Goal: Task Accomplishment & Management: Complete application form

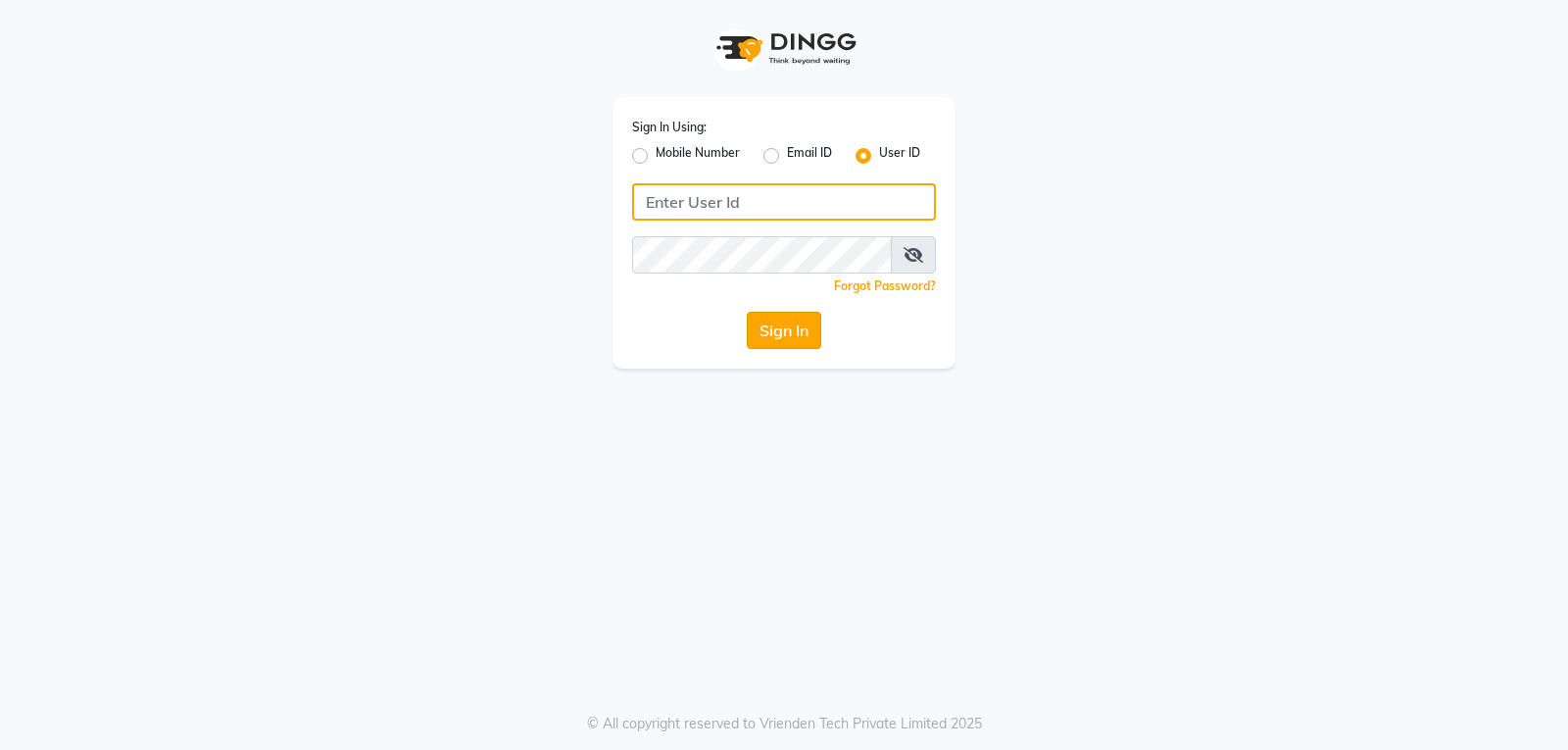
type input "[PERSON_NAME]@123"
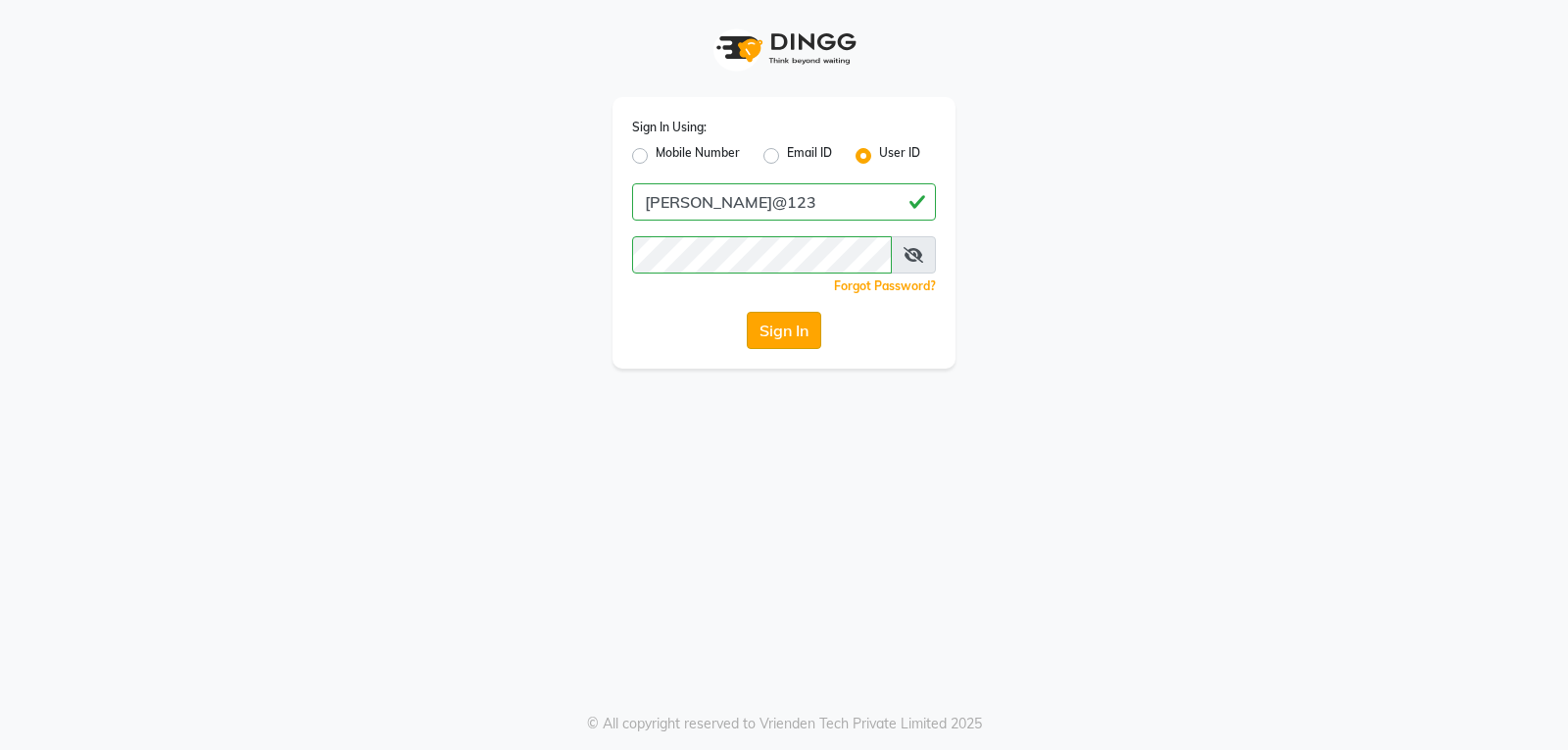
click at [762, 328] on button "Sign In" at bounding box center [784, 331] width 74 height 38
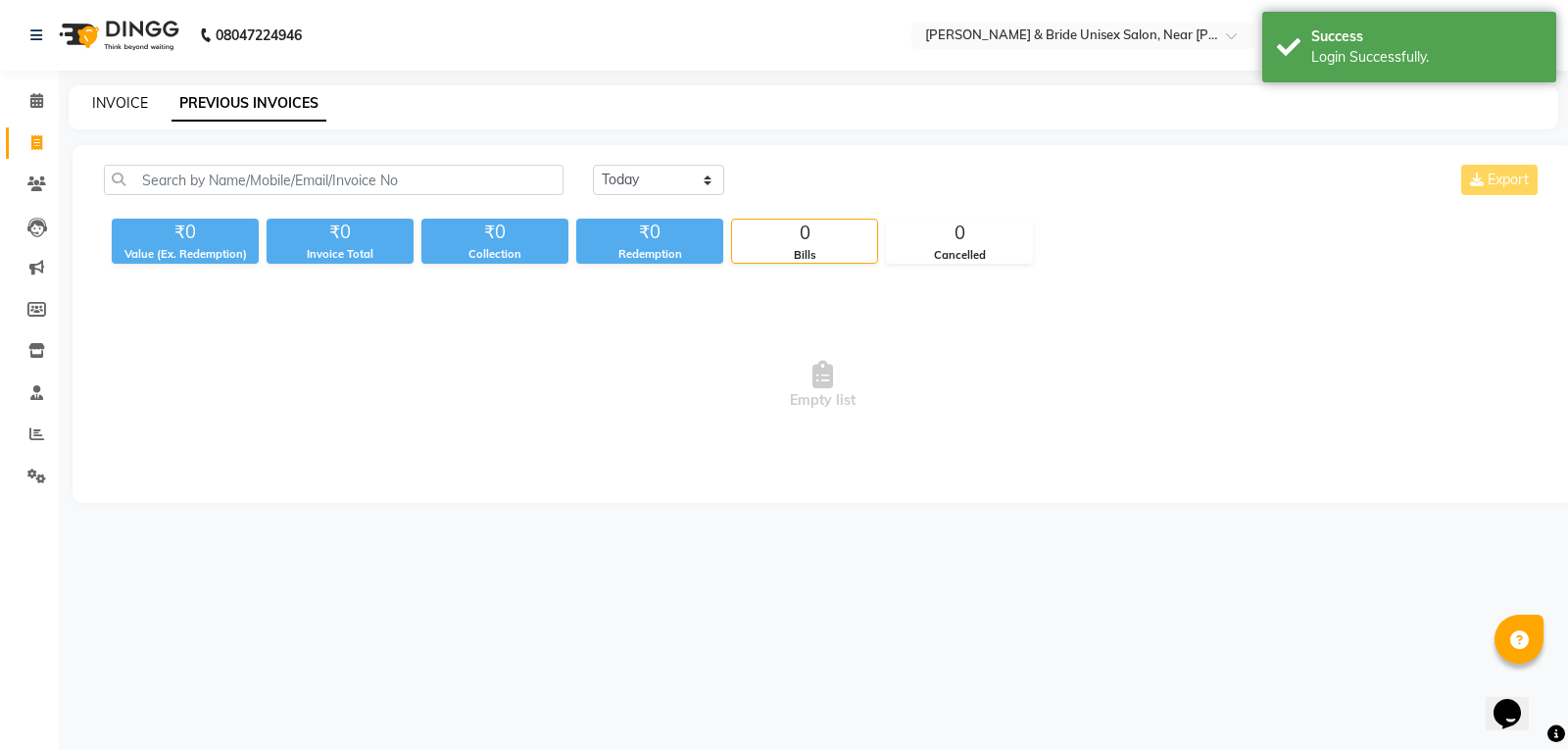
click at [135, 107] on link "INVOICE" at bounding box center [119, 103] width 56 height 18
select select "service"
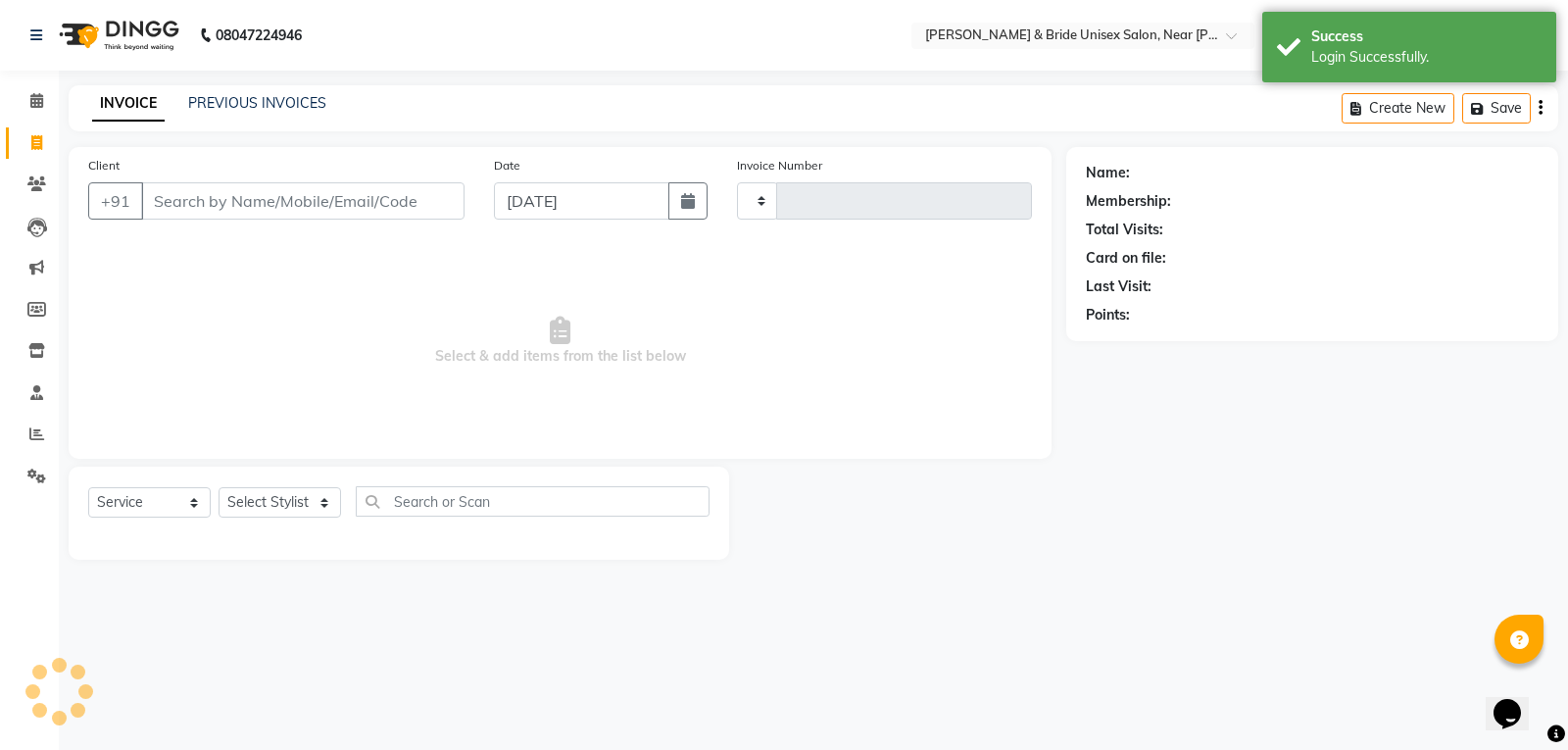
type input "1407"
select select "4118"
click at [213, 196] on input "Client" at bounding box center [303, 201] width 324 height 38
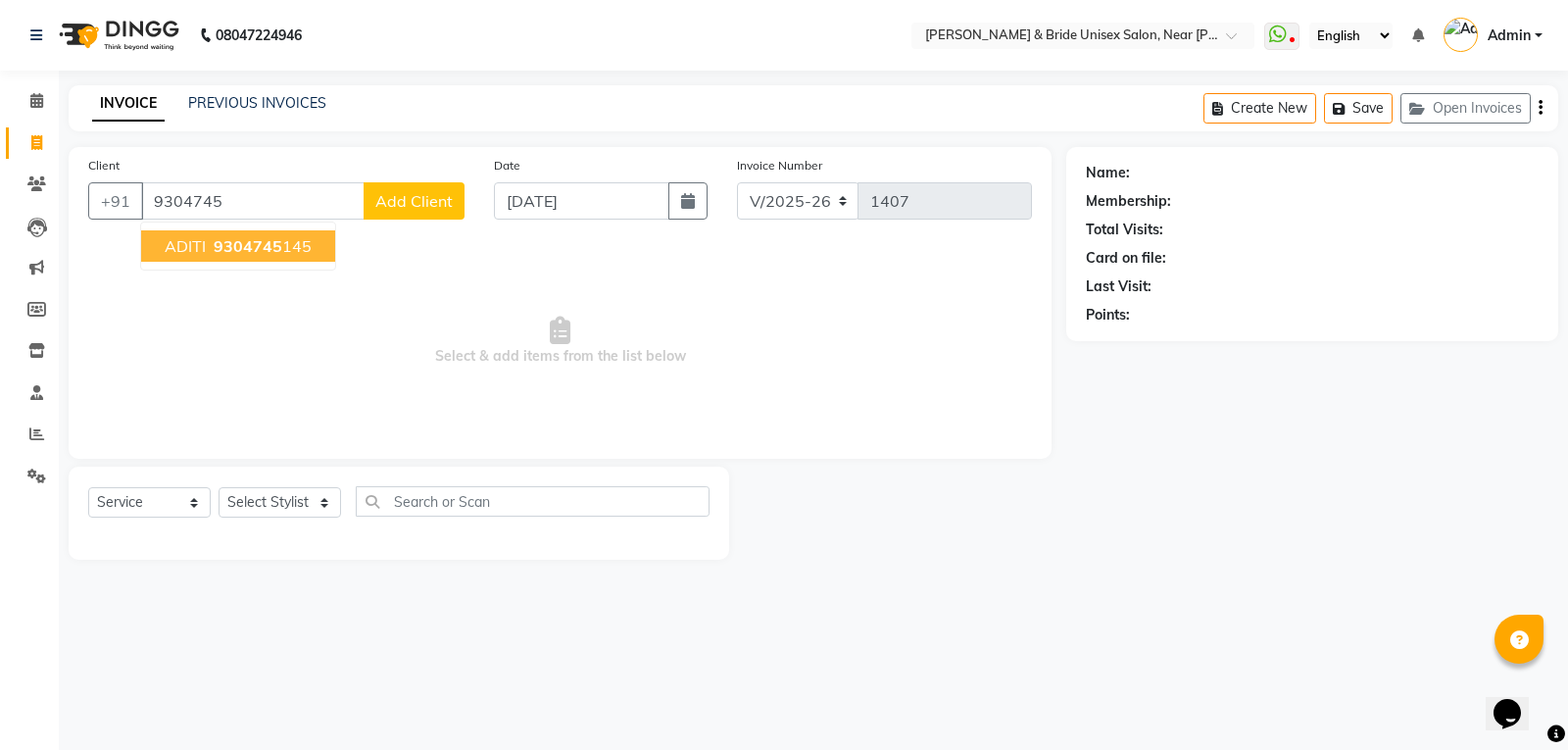
click at [255, 240] on span "9304745" at bounding box center [248, 246] width 69 height 20
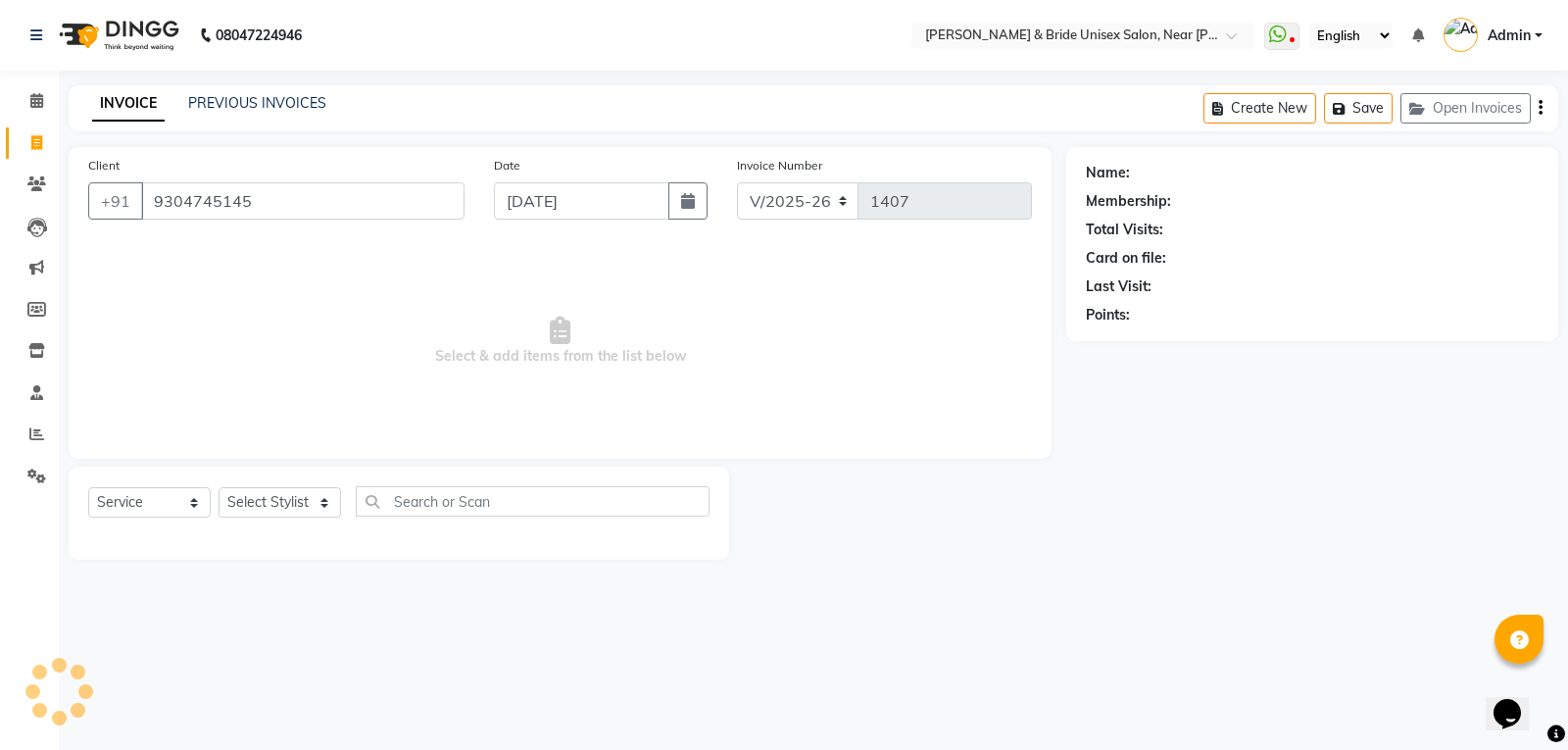
type input "9304745145"
select select "1: Object"
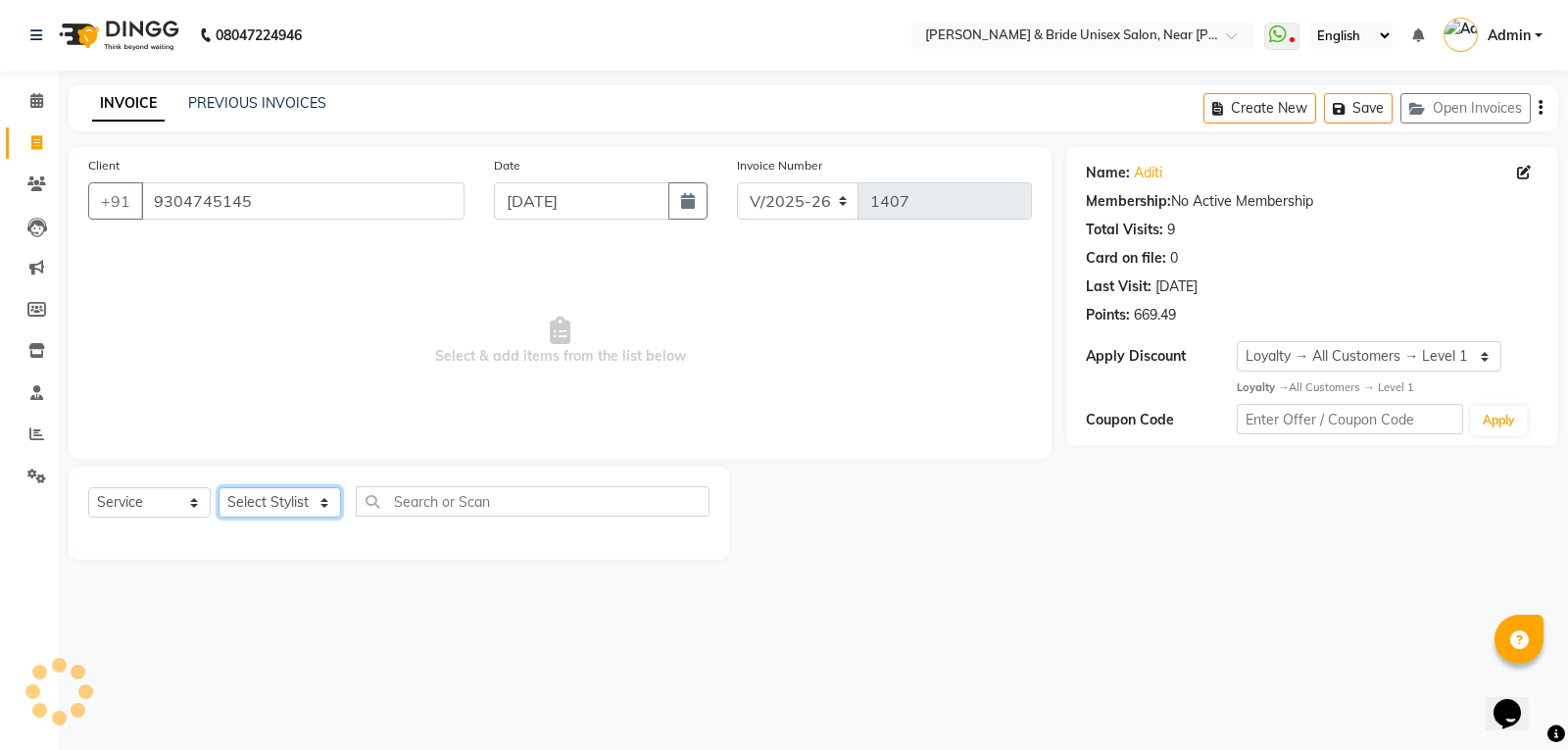
click at [313, 497] on select "Select Stylist chiku Front Desk guriya [PERSON_NAME][DATE] sunny [PERSON_NAME]" at bounding box center [279, 502] width 122 height 31
click at [218, 488] on select "Select Stylist chiku Front Desk guriya [PERSON_NAME][DATE] sunny [PERSON_NAME]" at bounding box center [279, 502] width 122 height 31
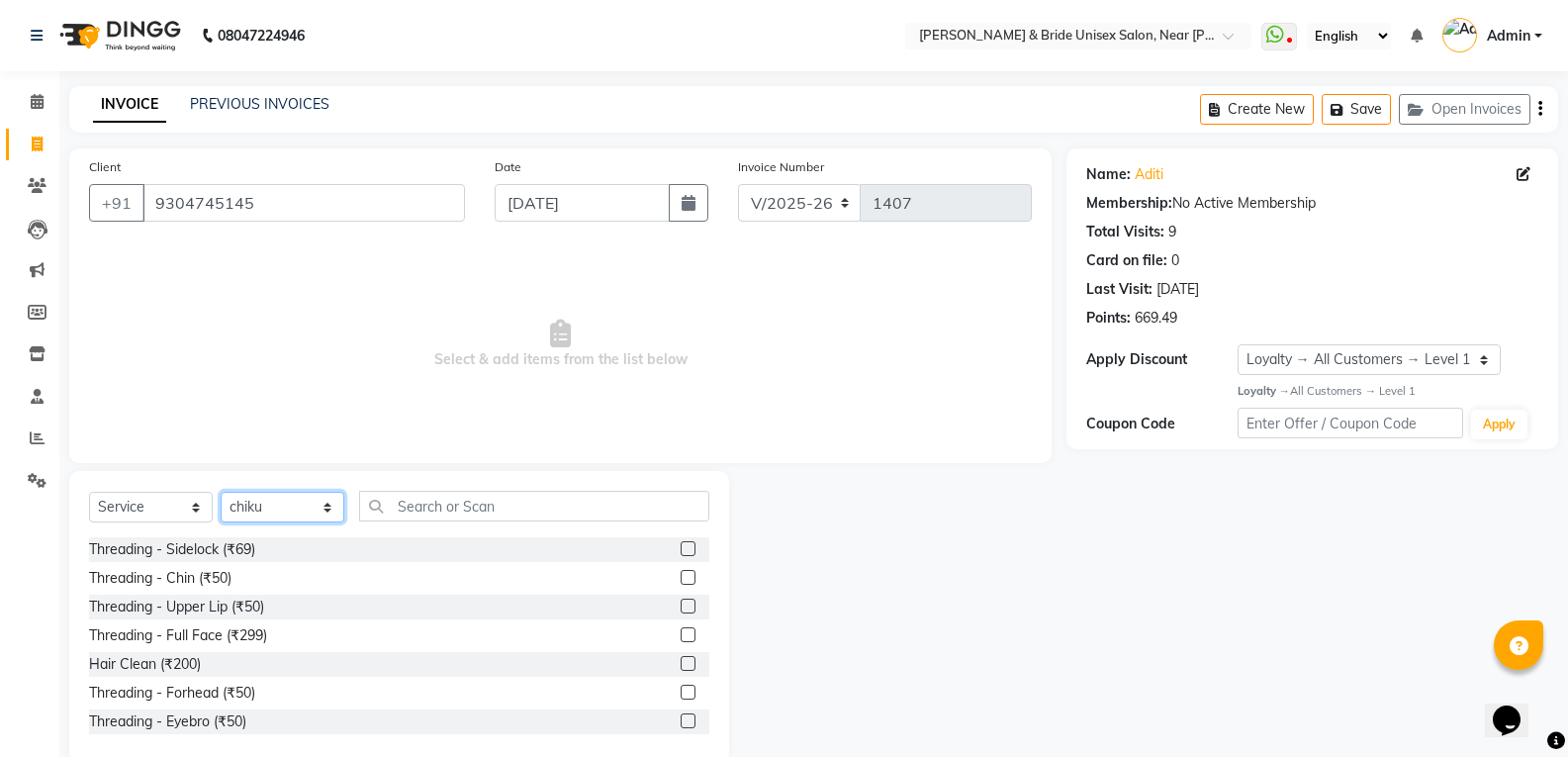
click at [293, 504] on select "Select Stylist chiku Front Desk guriya [PERSON_NAME][DATE] sunny [PERSON_NAME]" at bounding box center [282, 507] width 124 height 31
select select "66343"
click at [220, 492] on select "Select Stylist chiku Front Desk guriya [PERSON_NAME][DATE] sunny [PERSON_NAME]" at bounding box center [282, 507] width 124 height 31
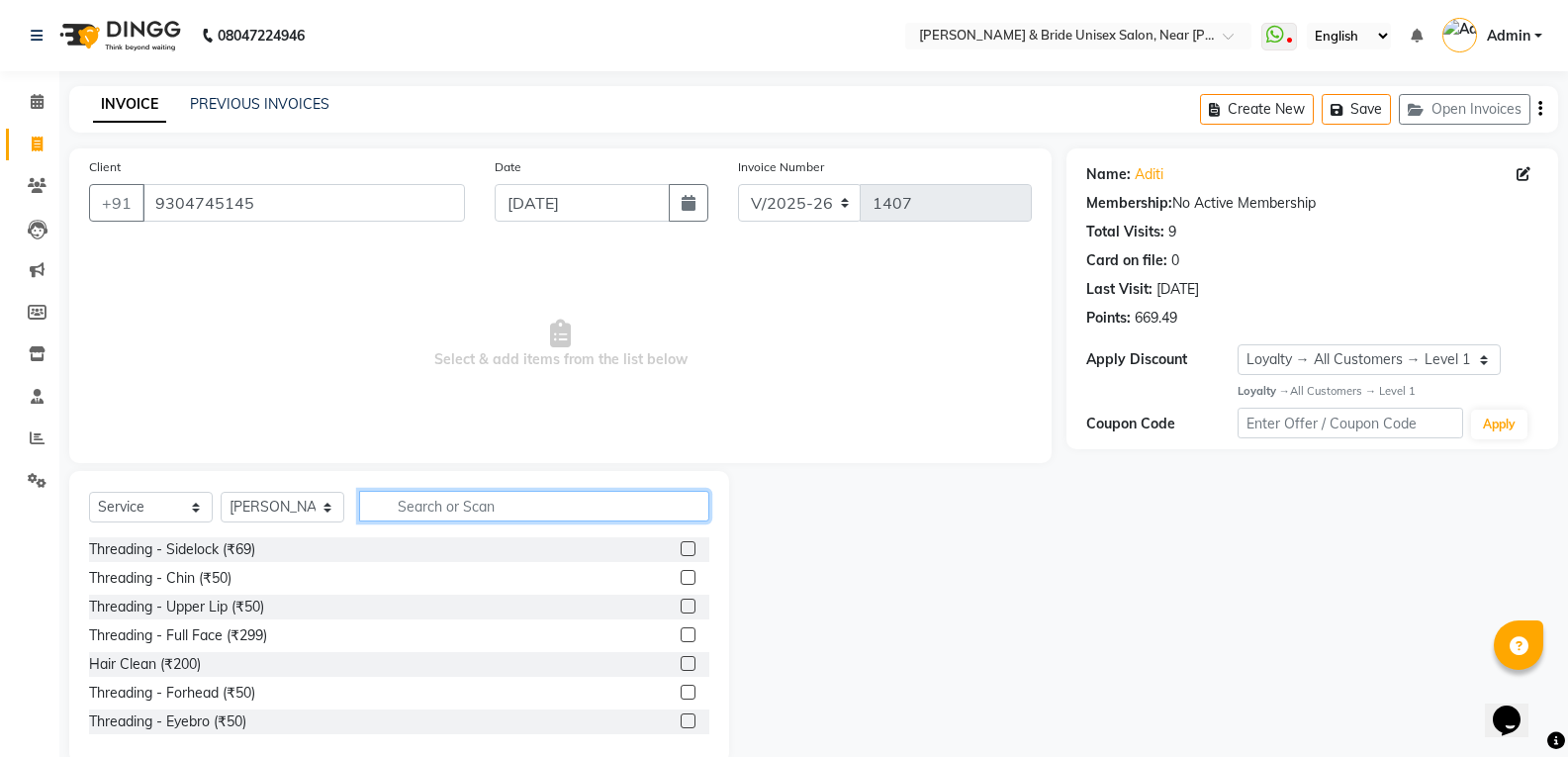
click at [451, 504] on input "text" at bounding box center [534, 506] width 351 height 31
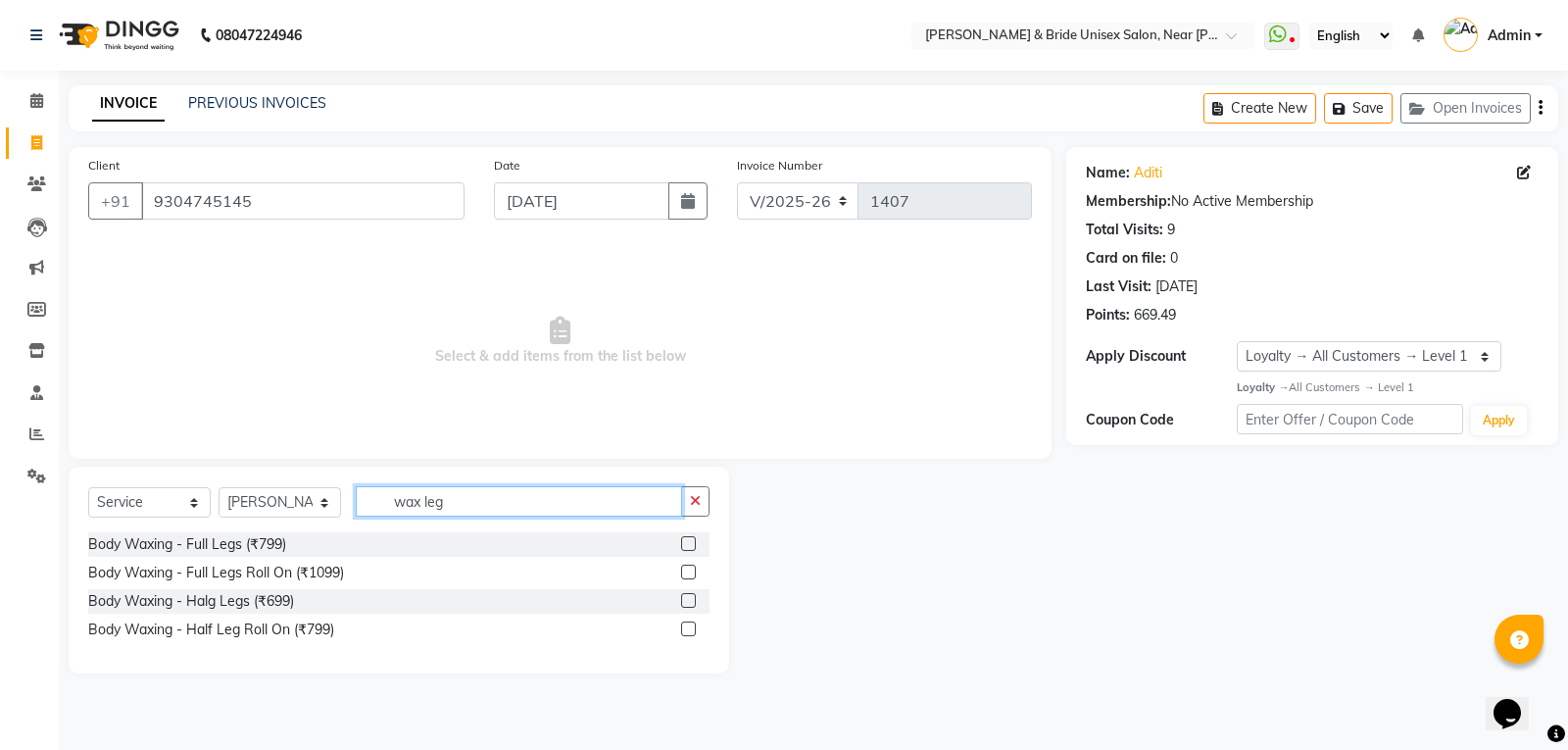
type input "wax leg"
click at [683, 540] on label at bounding box center [688, 543] width 15 height 15
click at [683, 540] on input "checkbox" at bounding box center [687, 544] width 13 height 13
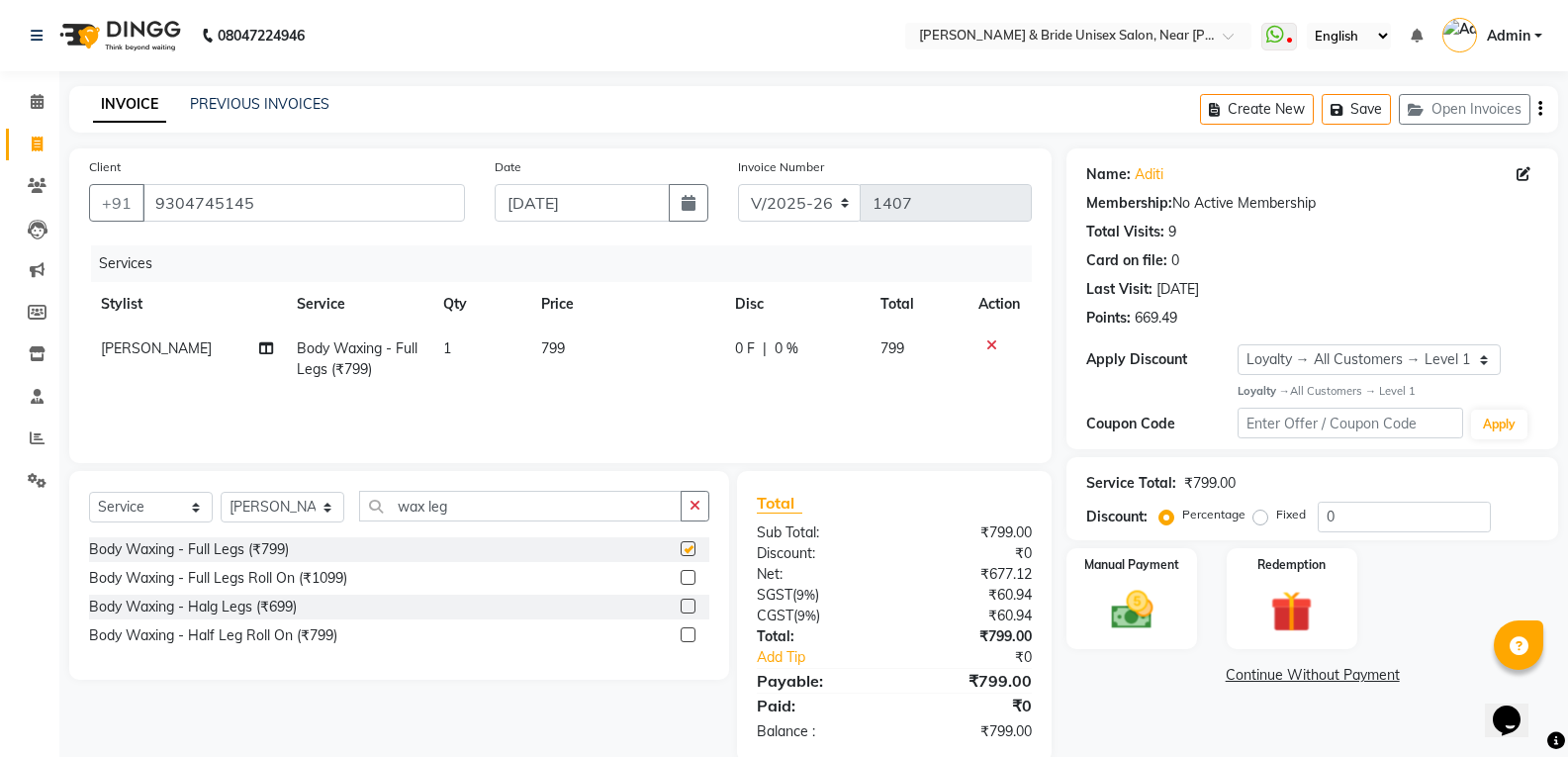
checkbox input "false"
click at [532, 502] on input "wax leg" at bounding box center [520, 506] width 323 height 31
click at [561, 510] on input "wax ha" at bounding box center [520, 506] width 323 height 31
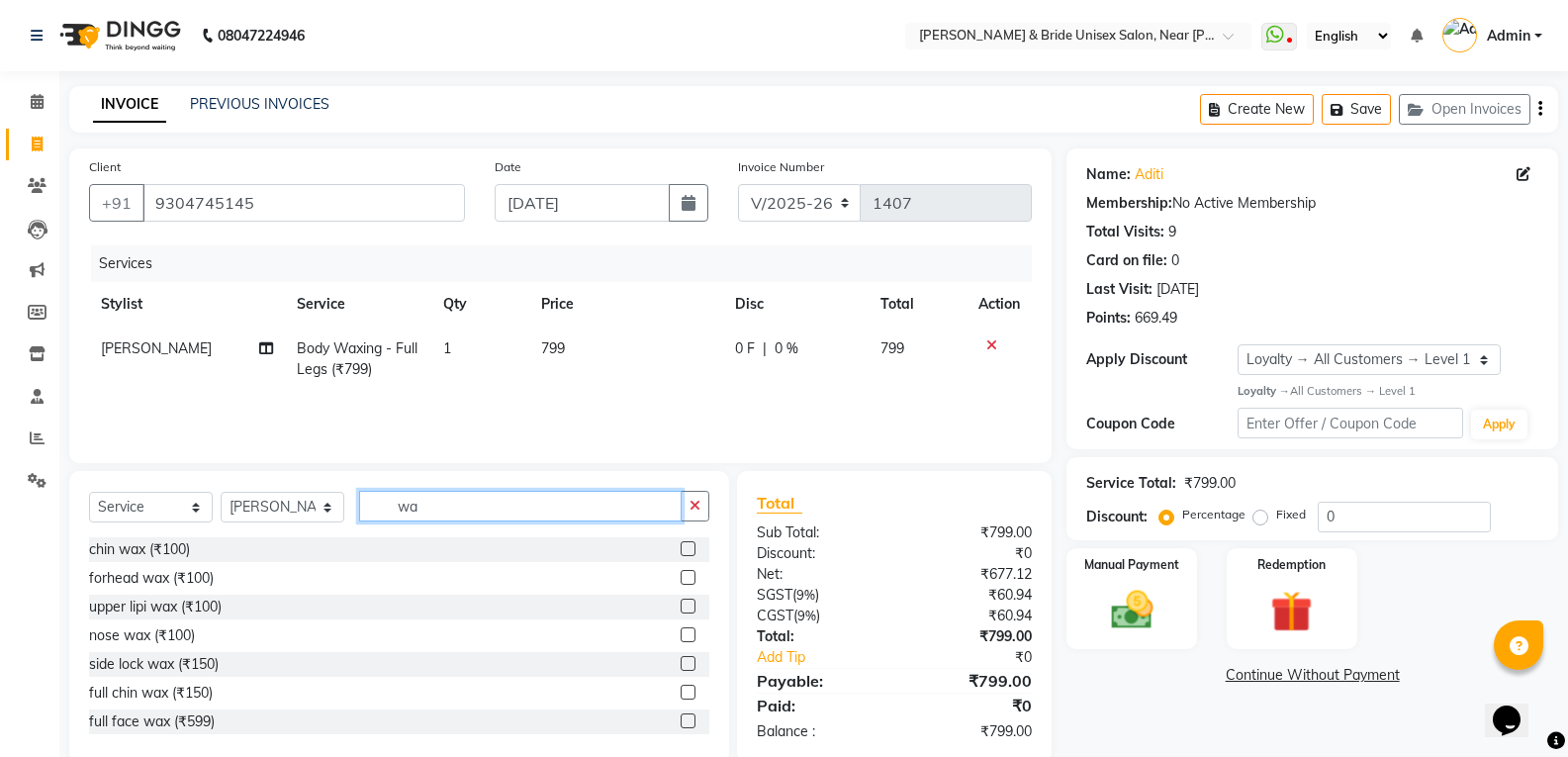
type input "w"
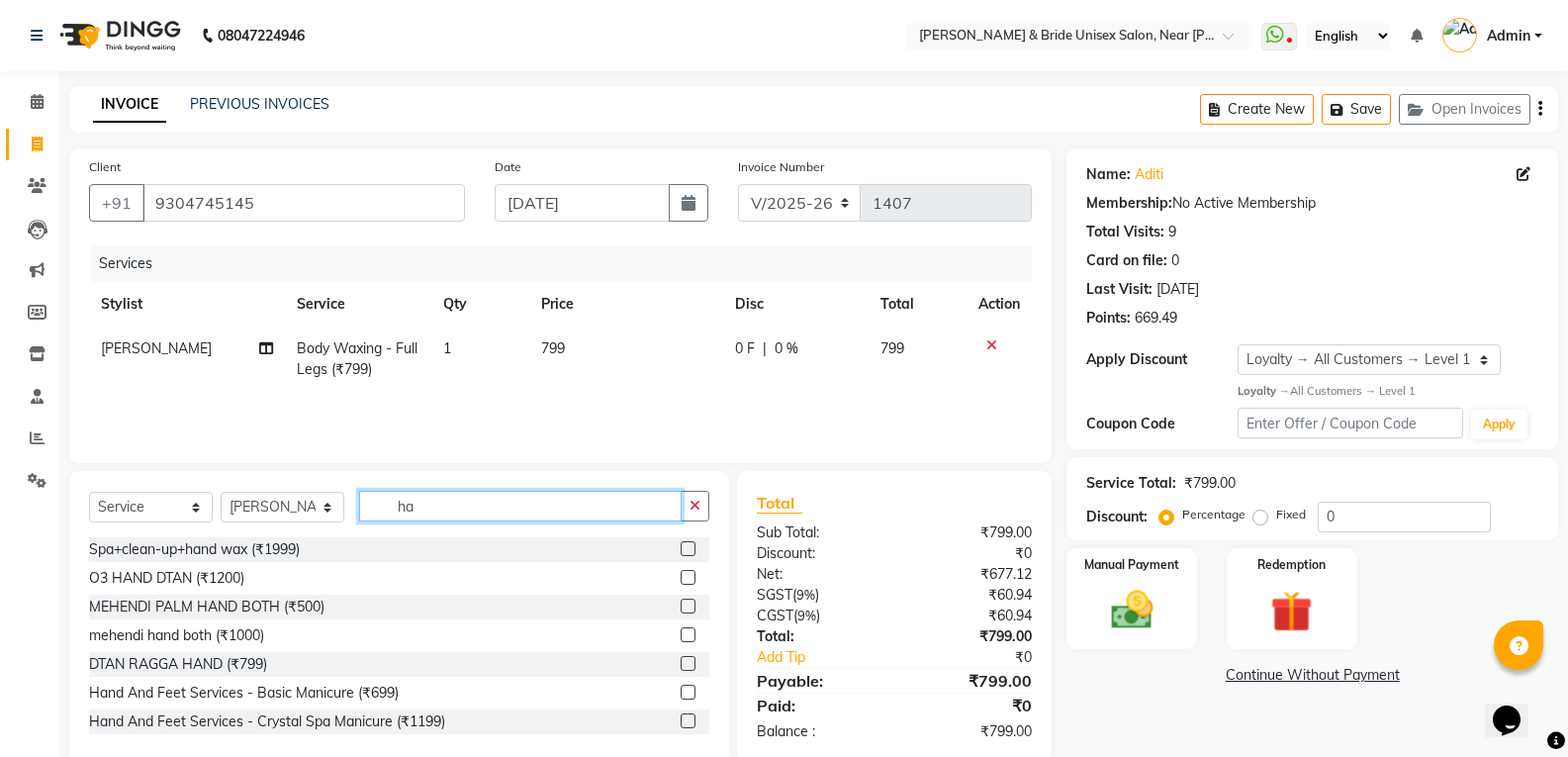
type input "h"
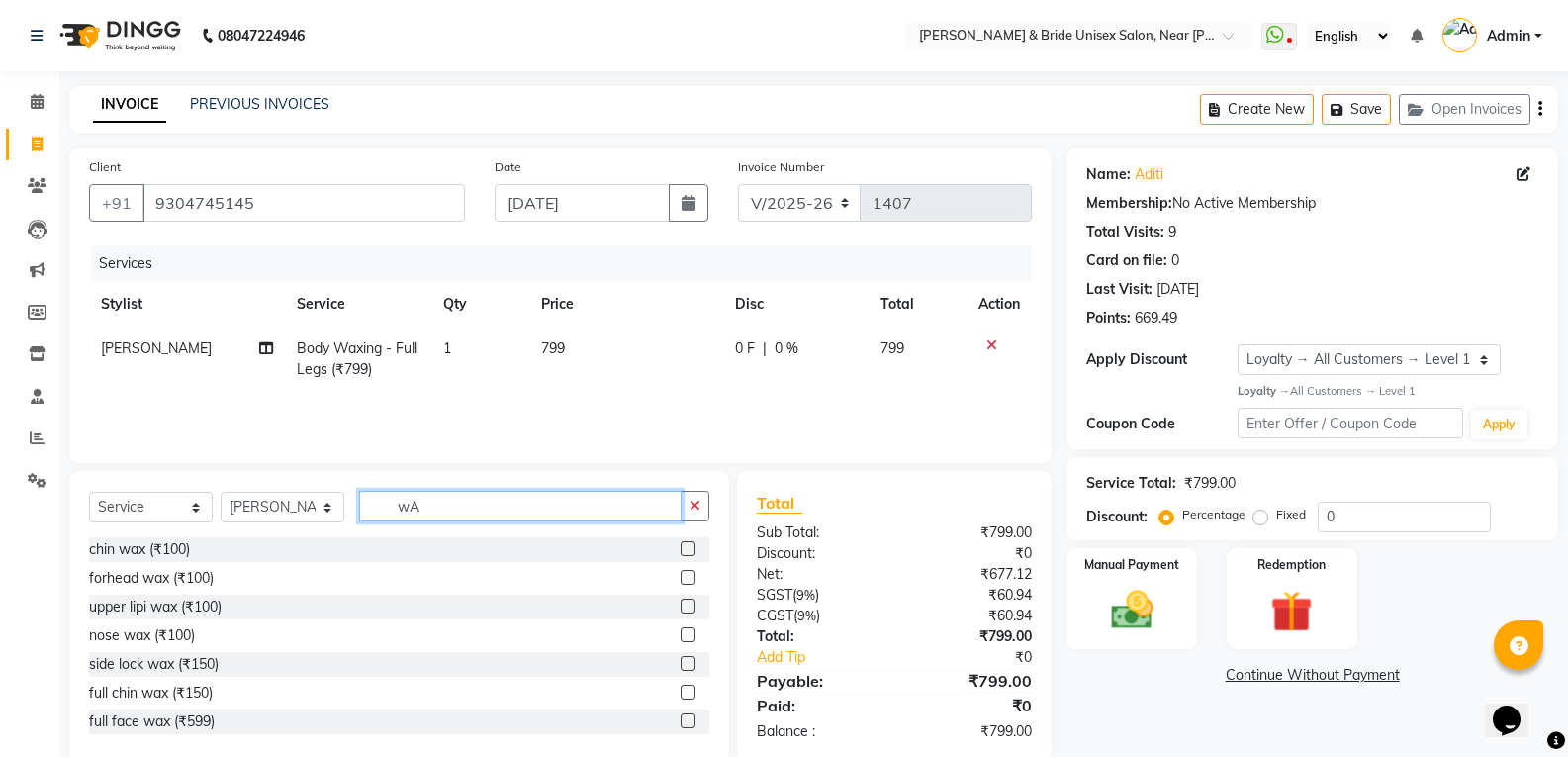
type input "w"
click at [470, 501] on input "wax" at bounding box center [520, 506] width 323 height 31
type input "w"
click at [458, 502] on input "text" at bounding box center [534, 506] width 351 height 31
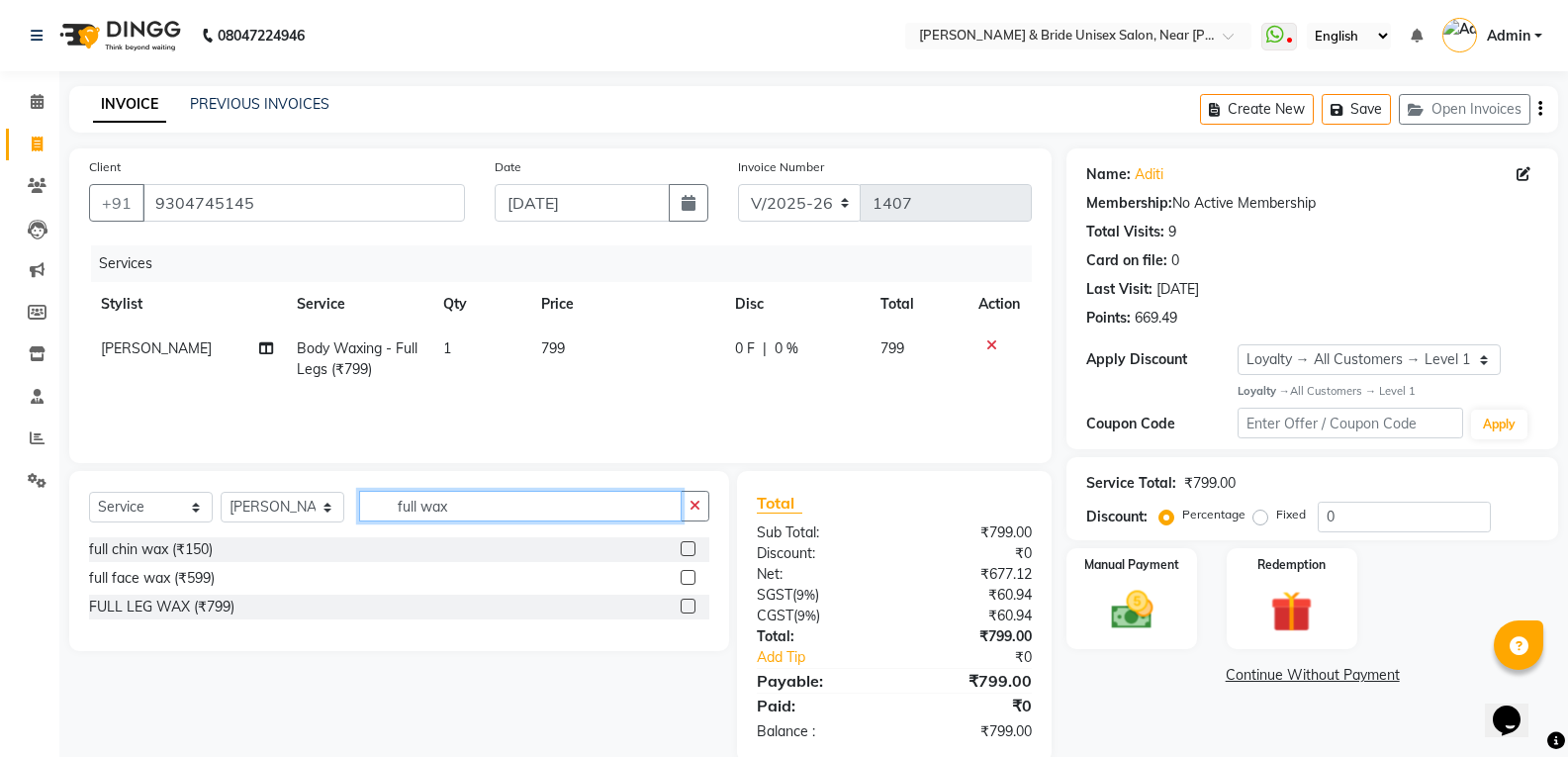
click at [549, 519] on input "full wax" at bounding box center [520, 506] width 323 height 31
type input "full ar"
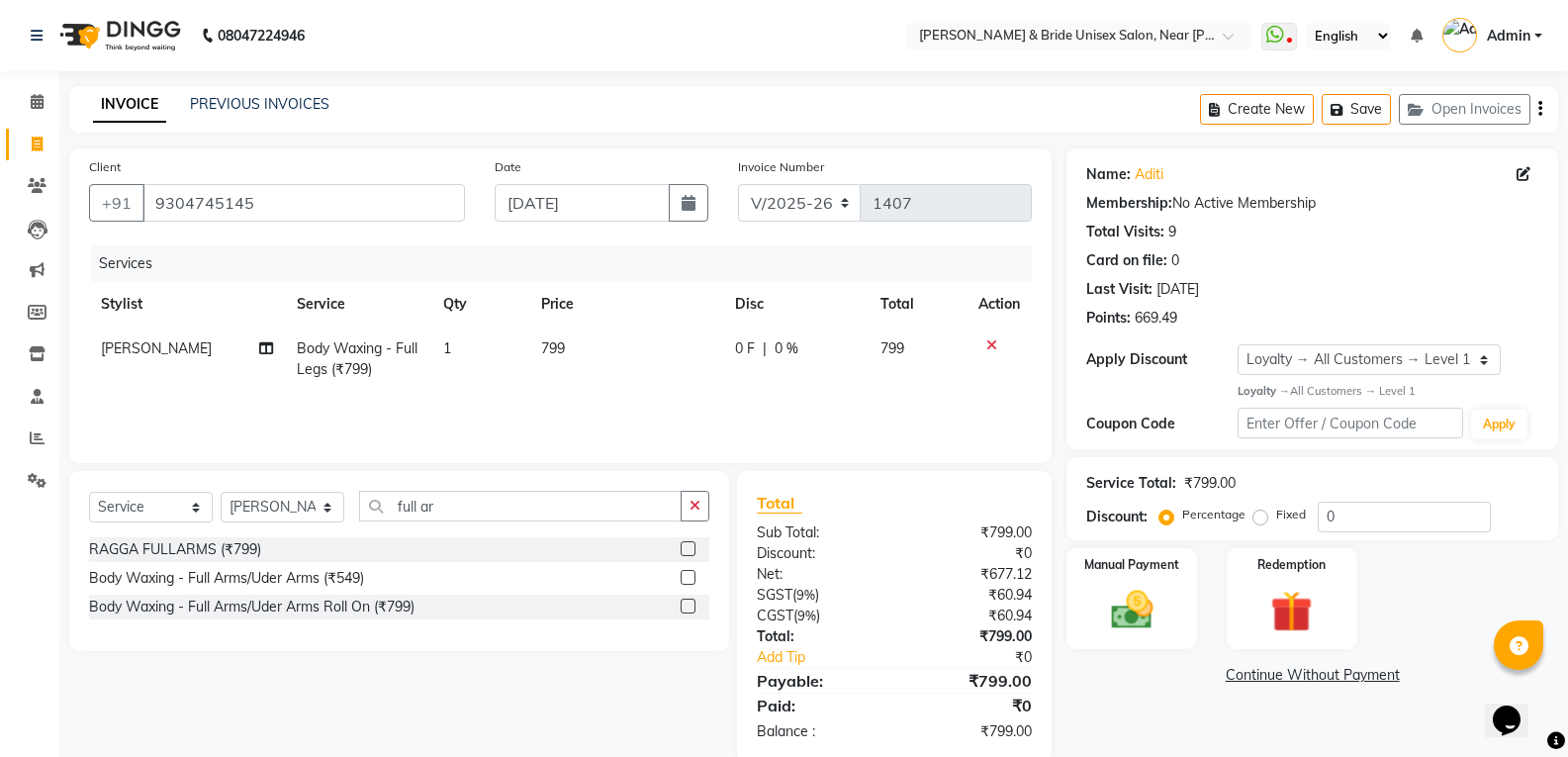
click at [684, 577] on label at bounding box center [687, 577] width 15 height 15
click at [684, 577] on input "checkbox" at bounding box center [686, 578] width 13 height 13
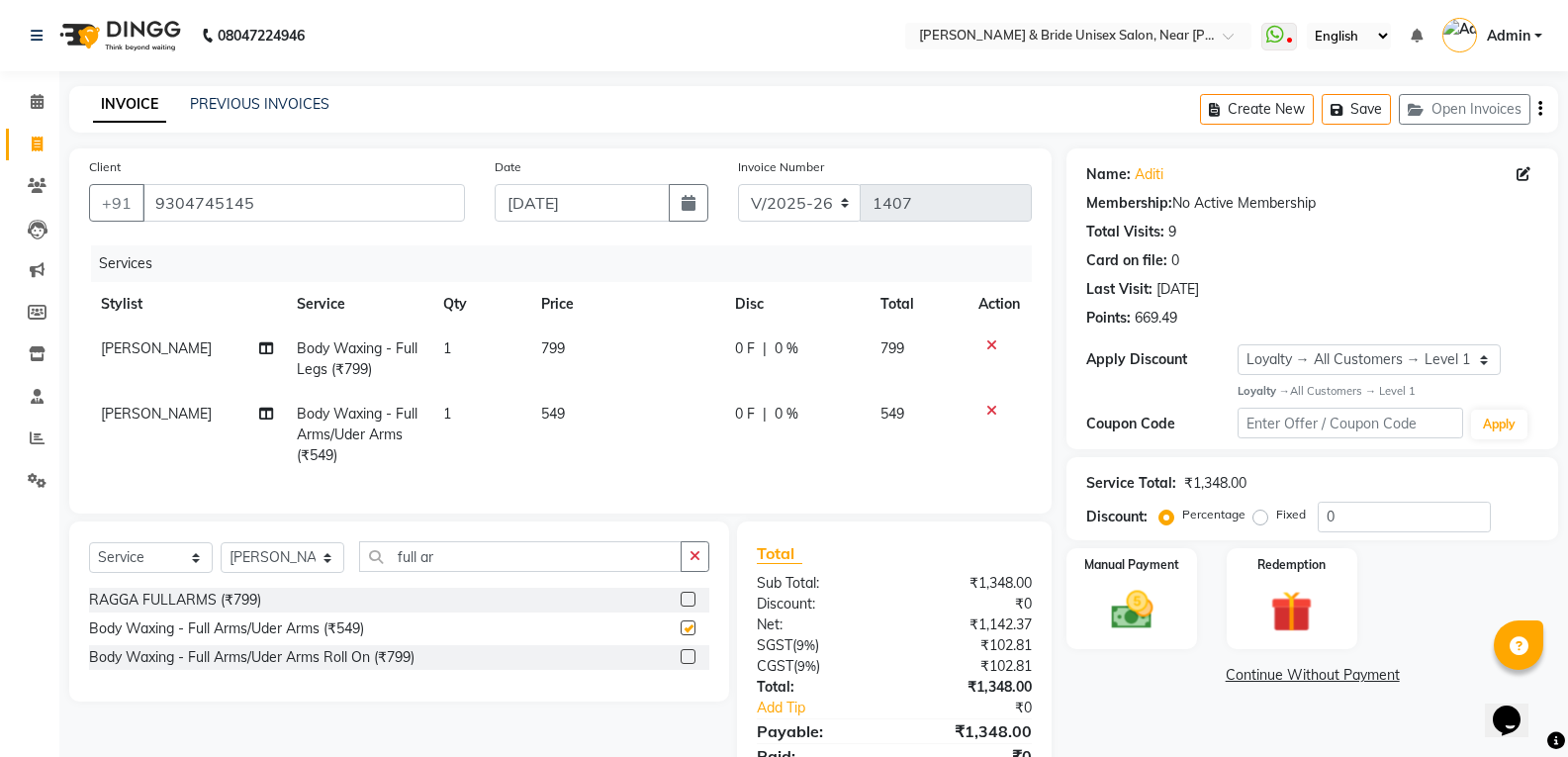
checkbox input "false"
click at [584, 571] on input "full ar" at bounding box center [520, 556] width 323 height 31
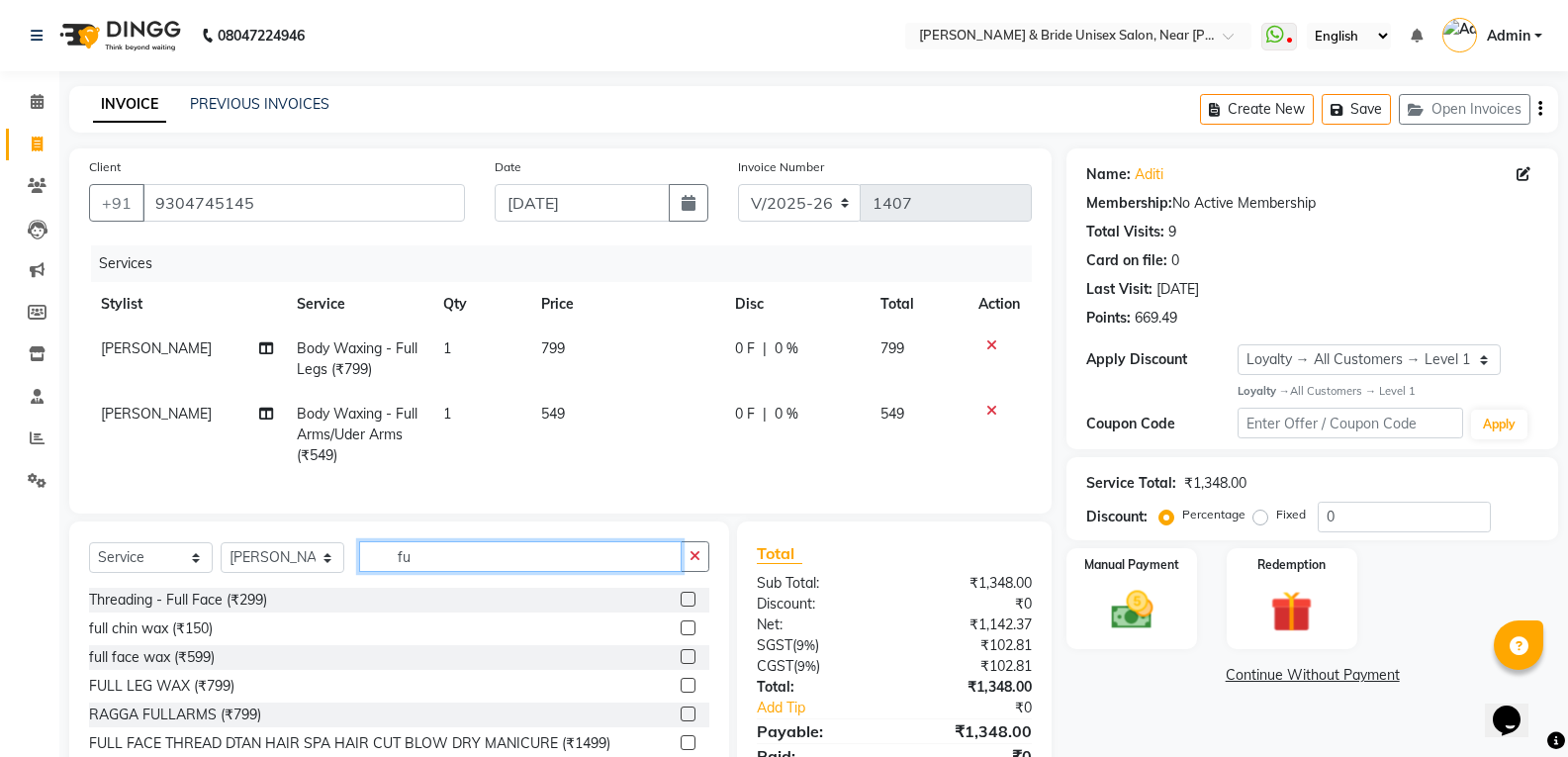
type input "f"
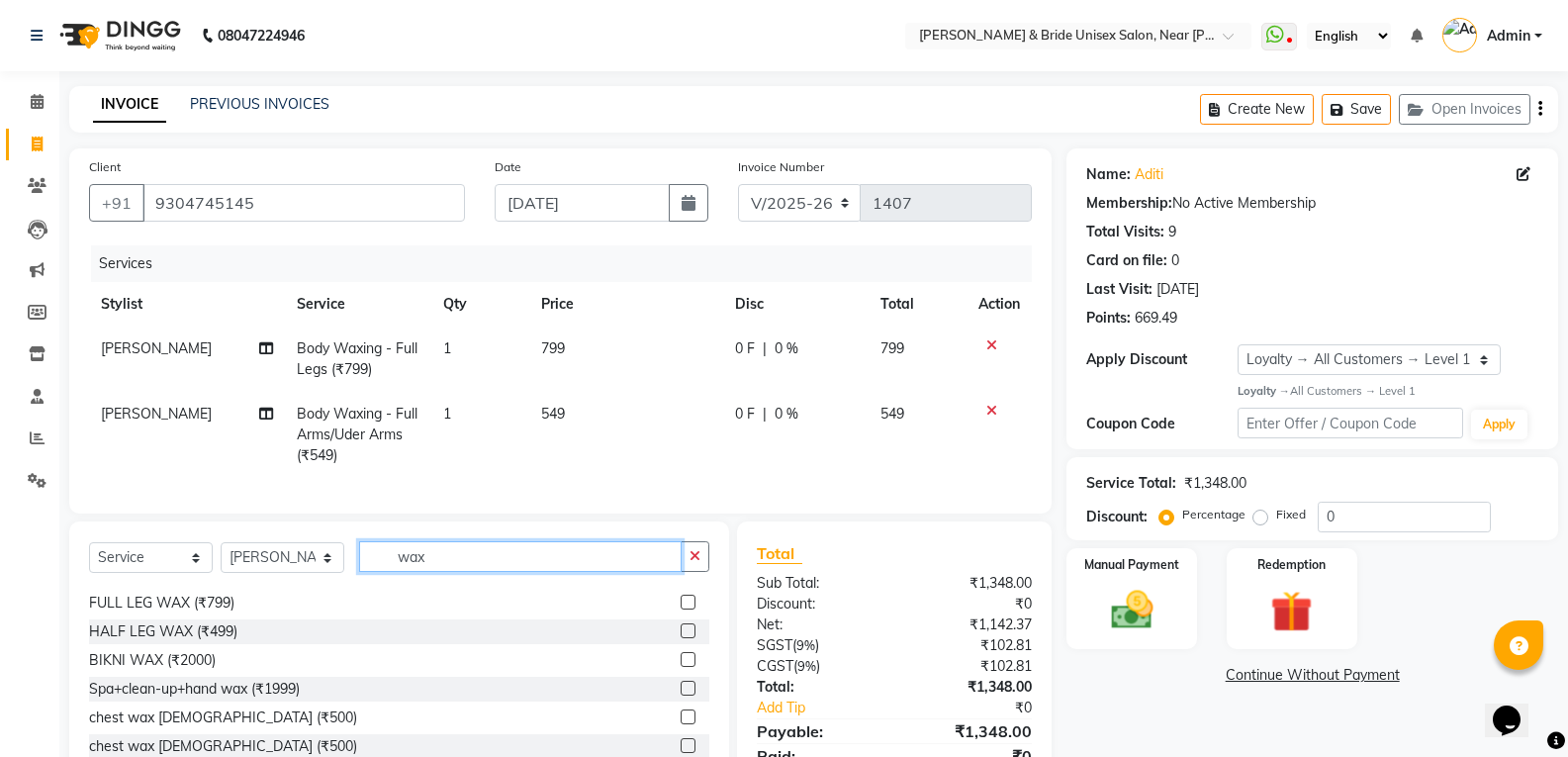
scroll to position [297, 0]
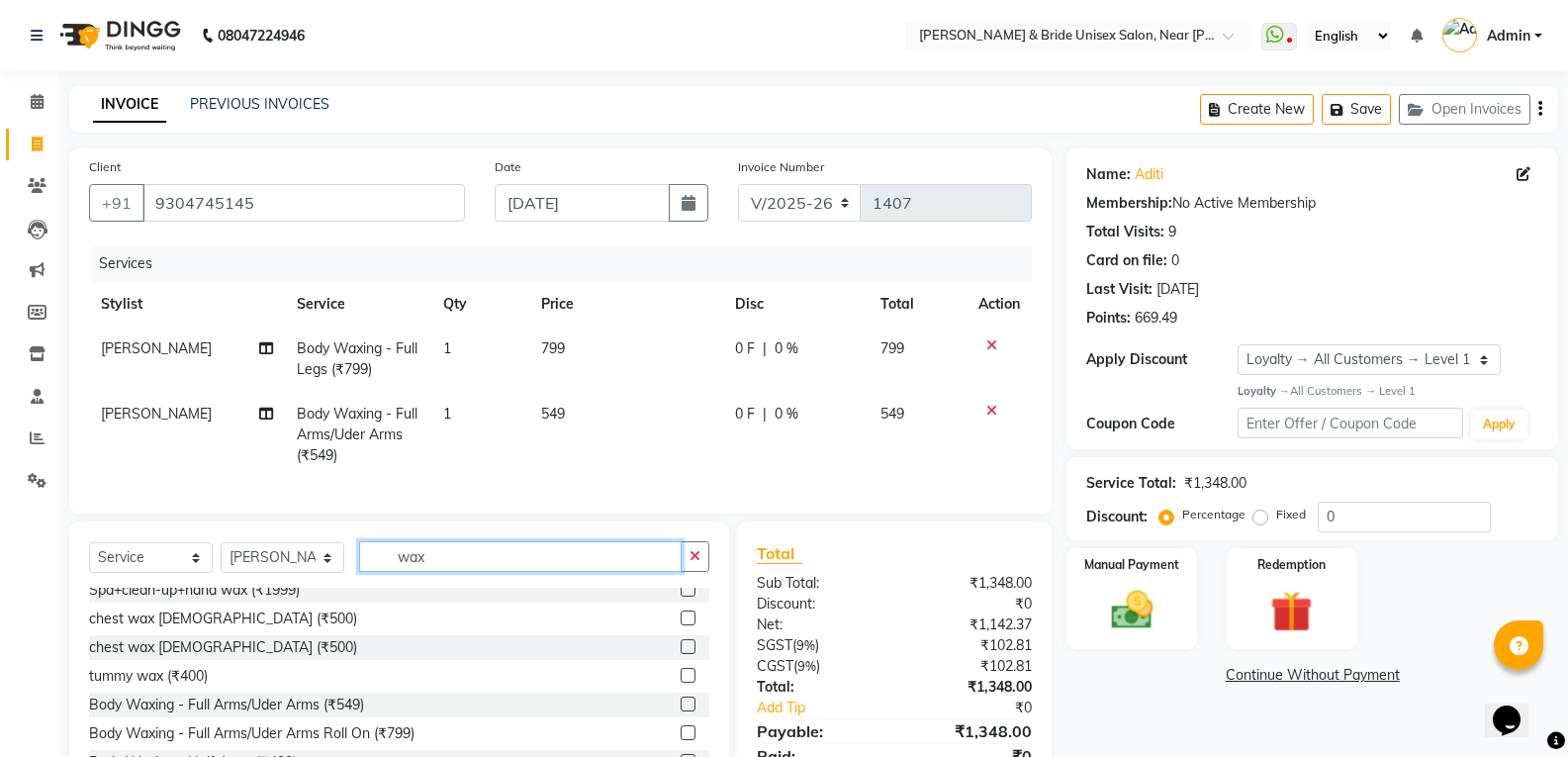
type input "wax"
click at [680, 711] on label at bounding box center [687, 703] width 15 height 15
click at [680, 711] on input "checkbox" at bounding box center [686, 704] width 13 height 13
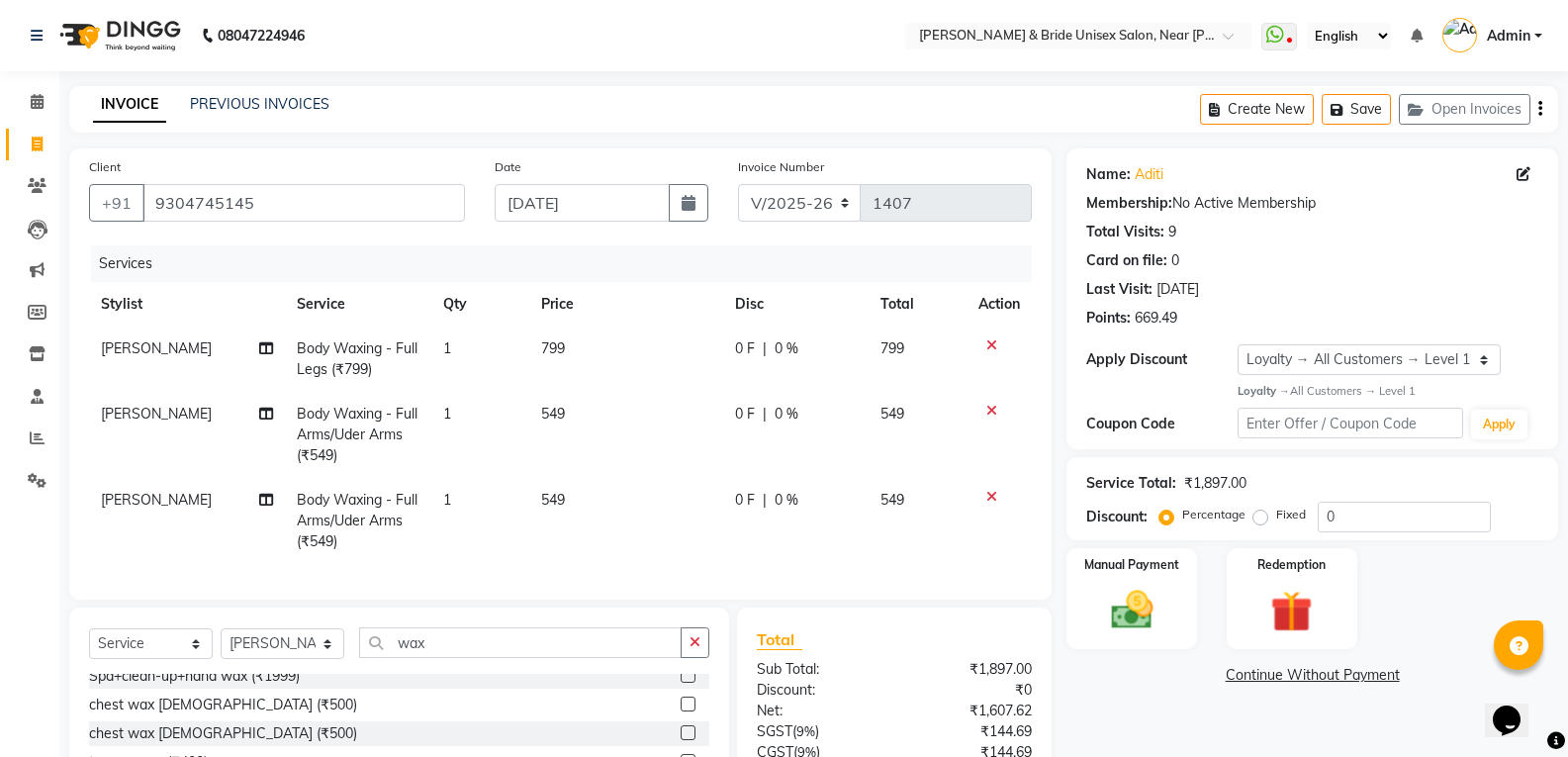
checkbox input "false"
click at [992, 409] on icon at bounding box center [991, 410] width 11 height 14
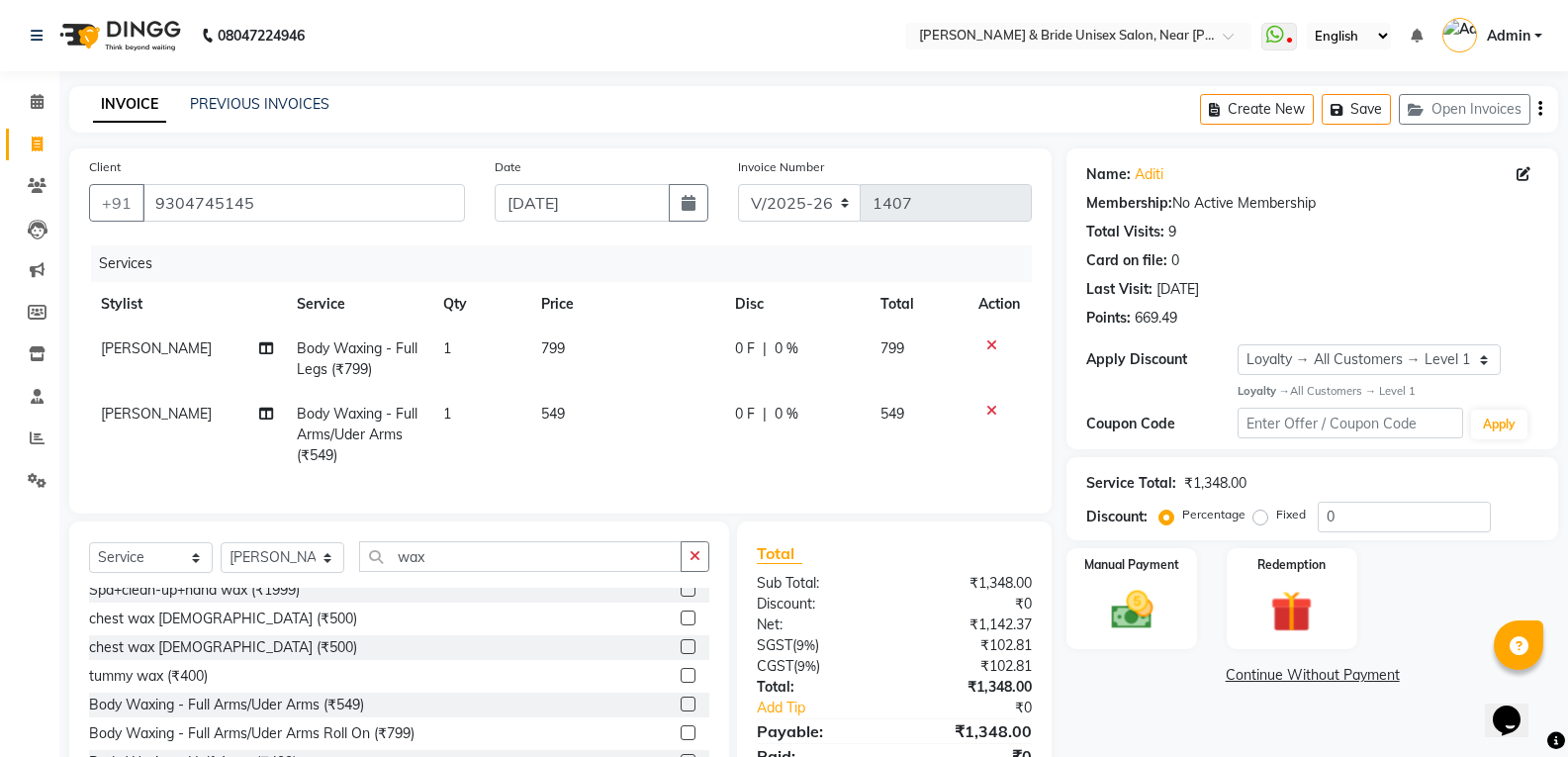
click at [581, 340] on td "799" at bounding box center [626, 360] width 194 height 66
select select "66343"
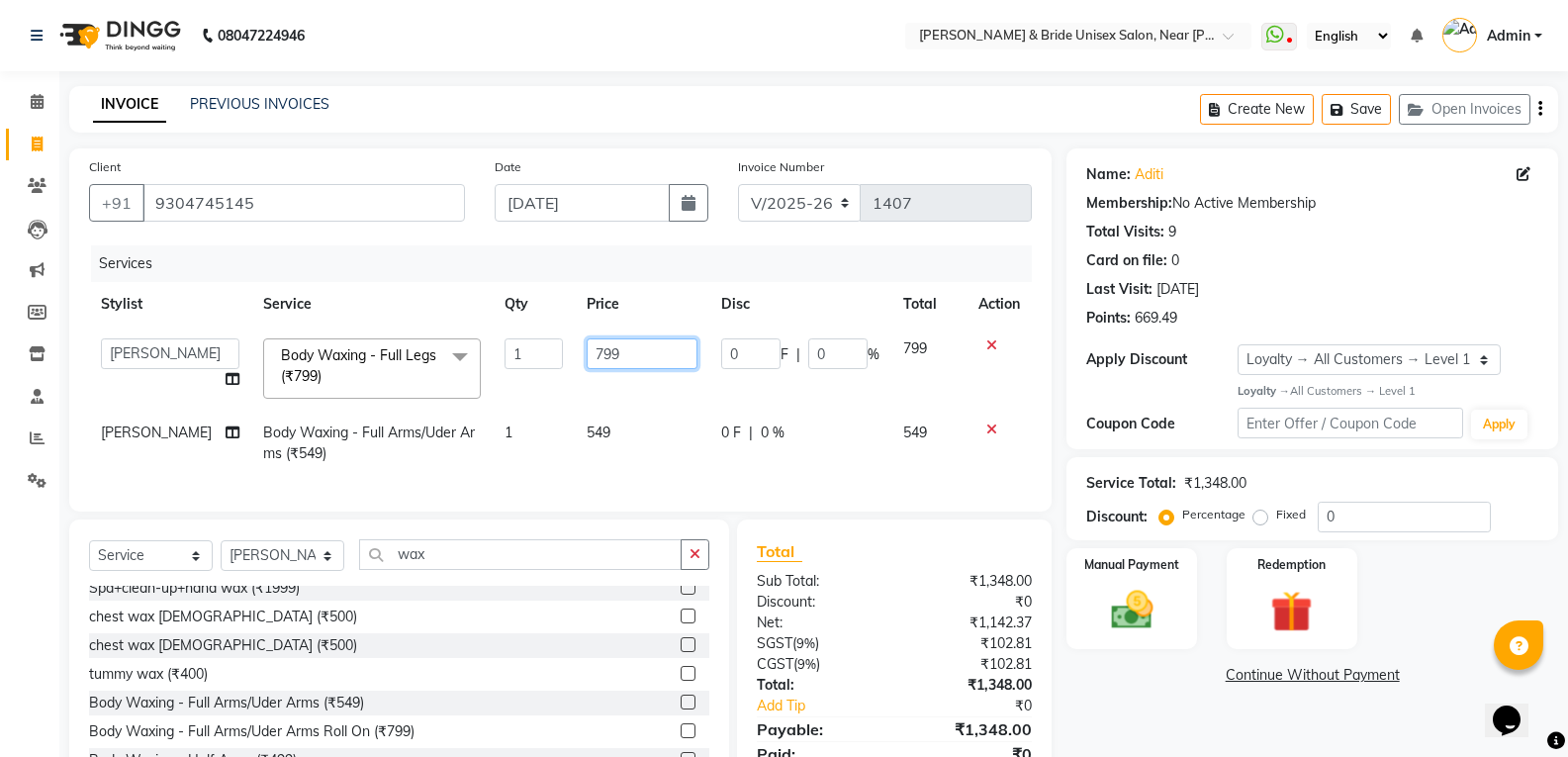
click at [638, 358] on input "799" at bounding box center [642, 354] width 111 height 31
type input "7"
type input "600"
click at [658, 408] on tbody "chiku Front Desk guriya [PERSON_NAME][DATE] sunny [PERSON_NAME] Body Waxing - F…" at bounding box center [560, 401] width 942 height 149
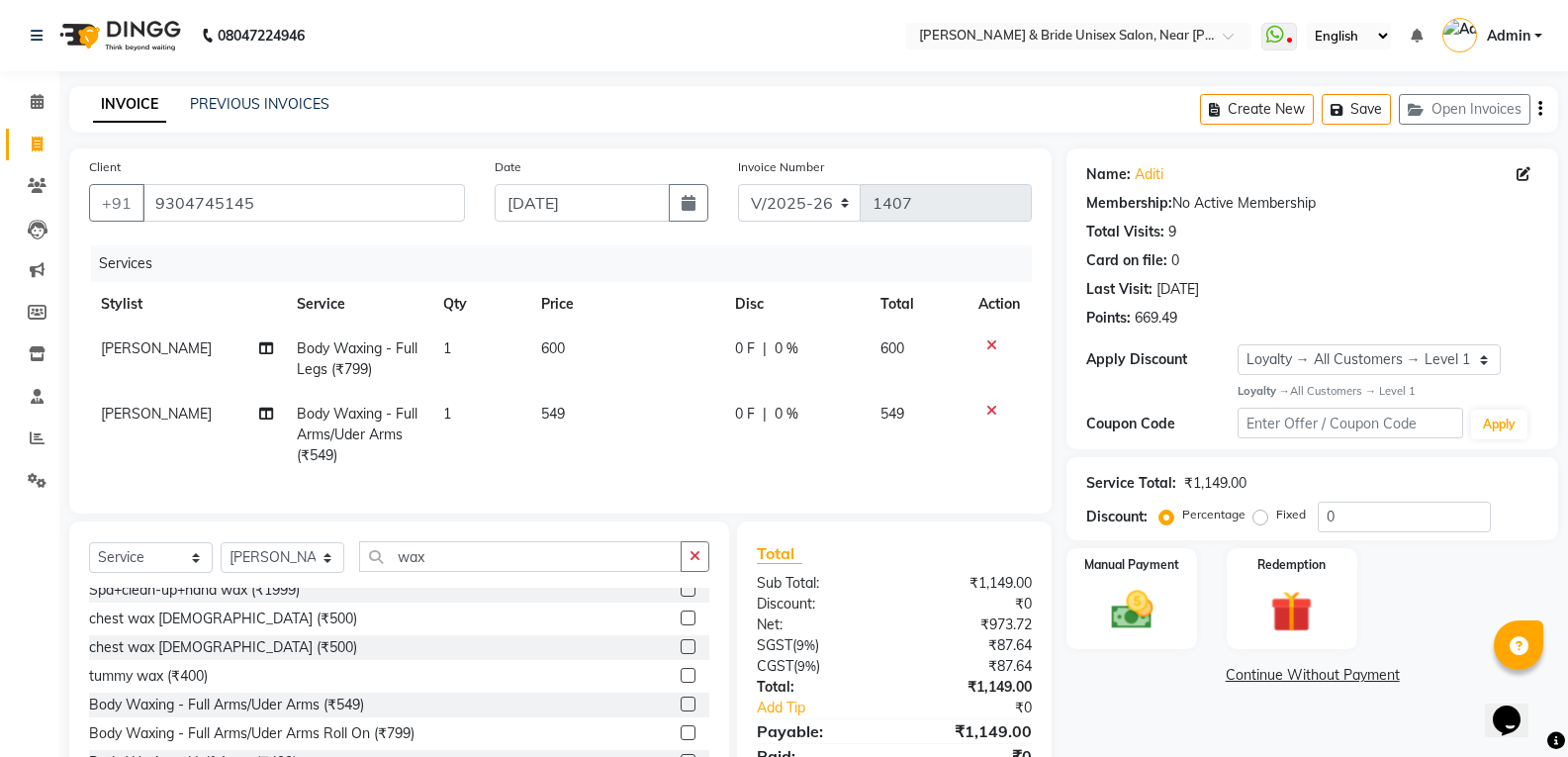
click at [582, 412] on td "549" at bounding box center [626, 434] width 194 height 86
select select "66343"
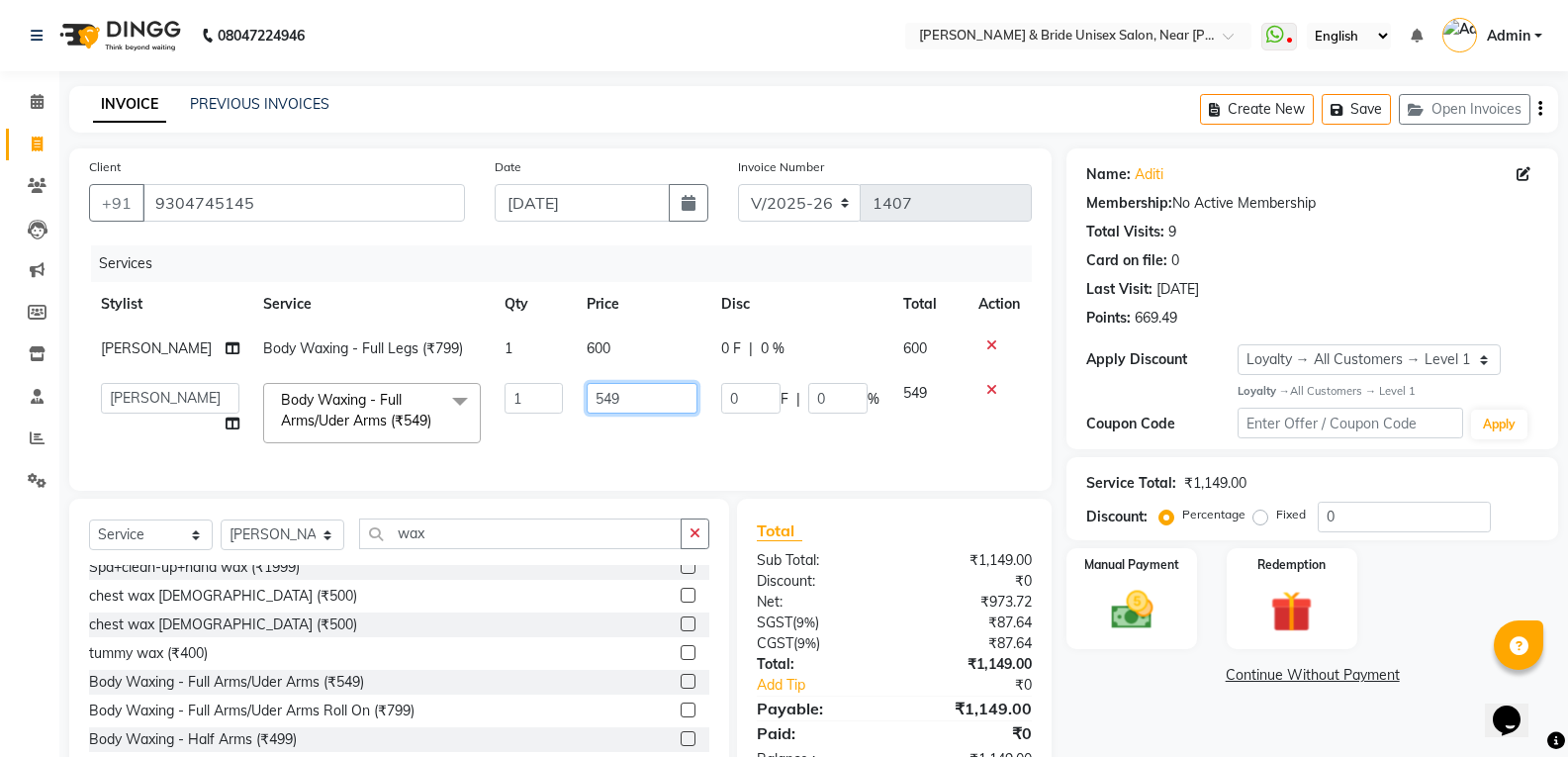
click at [648, 404] on input "549" at bounding box center [642, 397] width 111 height 31
type input "5"
type input "499"
click at [671, 440] on td "499" at bounding box center [642, 412] width 134 height 84
select select "66343"
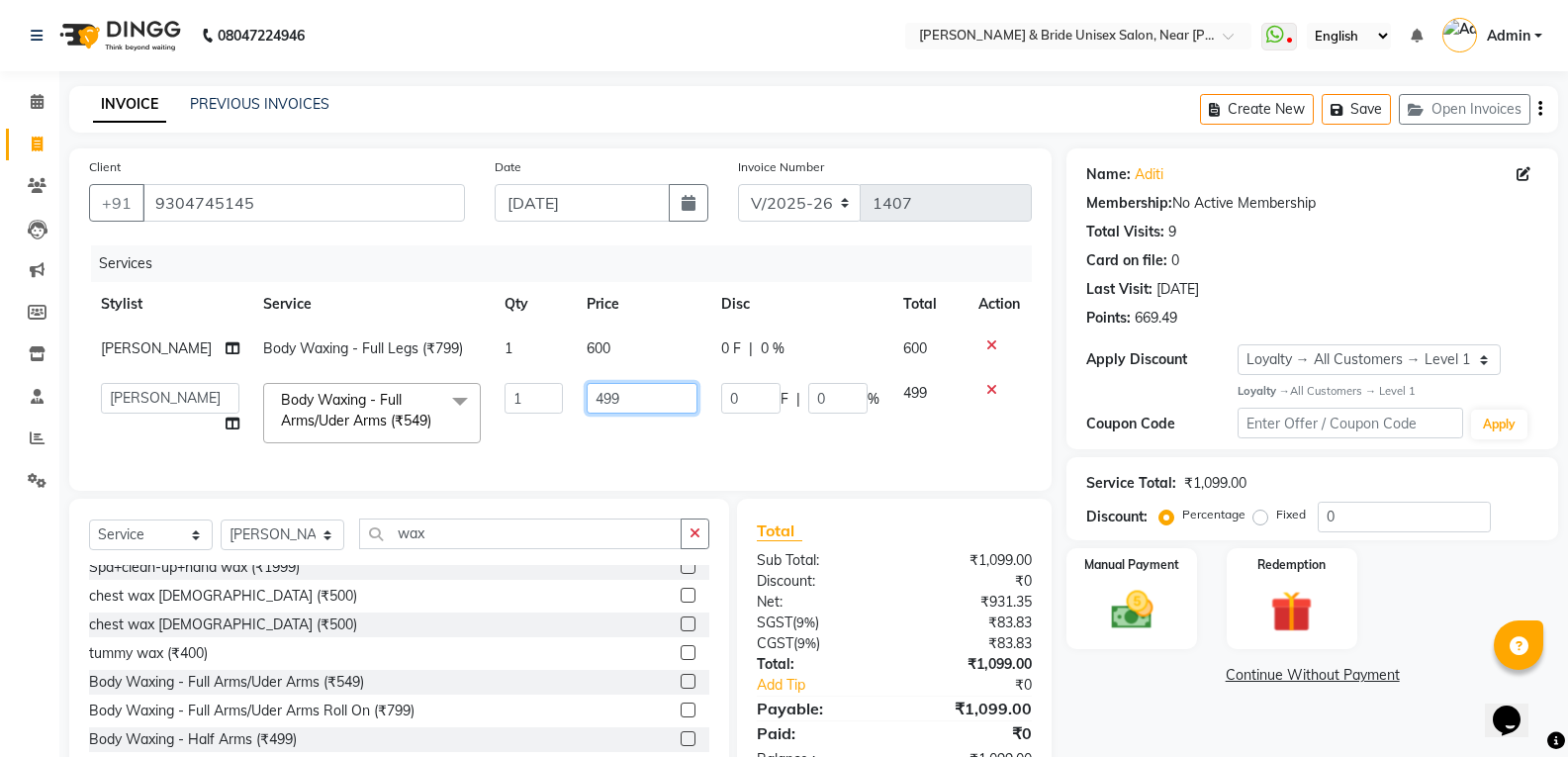
click at [646, 409] on input "499" at bounding box center [642, 397] width 111 height 31
type input "4"
type input "500"
click at [647, 441] on td "500" at bounding box center [642, 412] width 134 height 84
select select "66343"
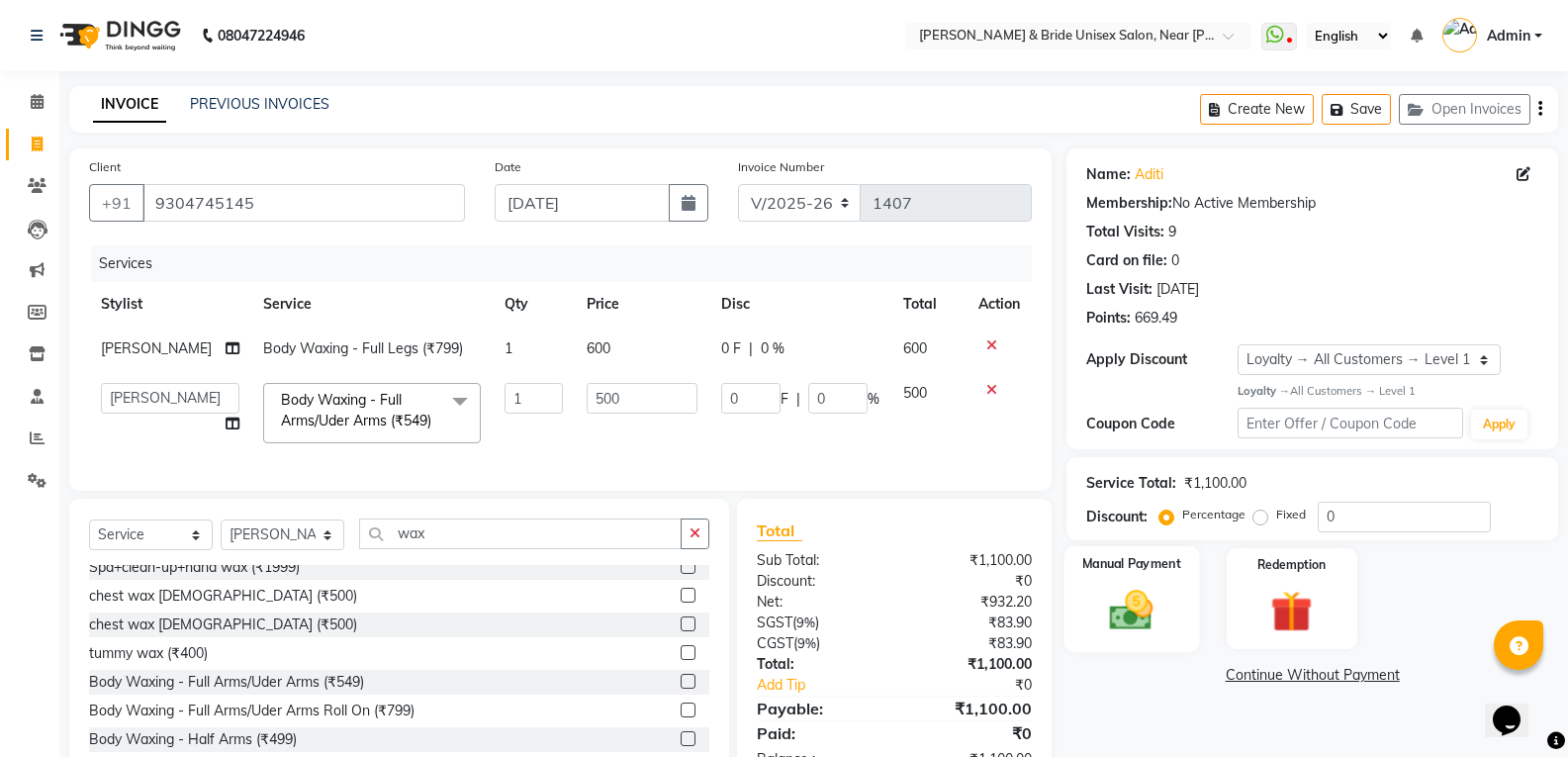
click at [1151, 595] on img at bounding box center [1131, 610] width 71 height 51
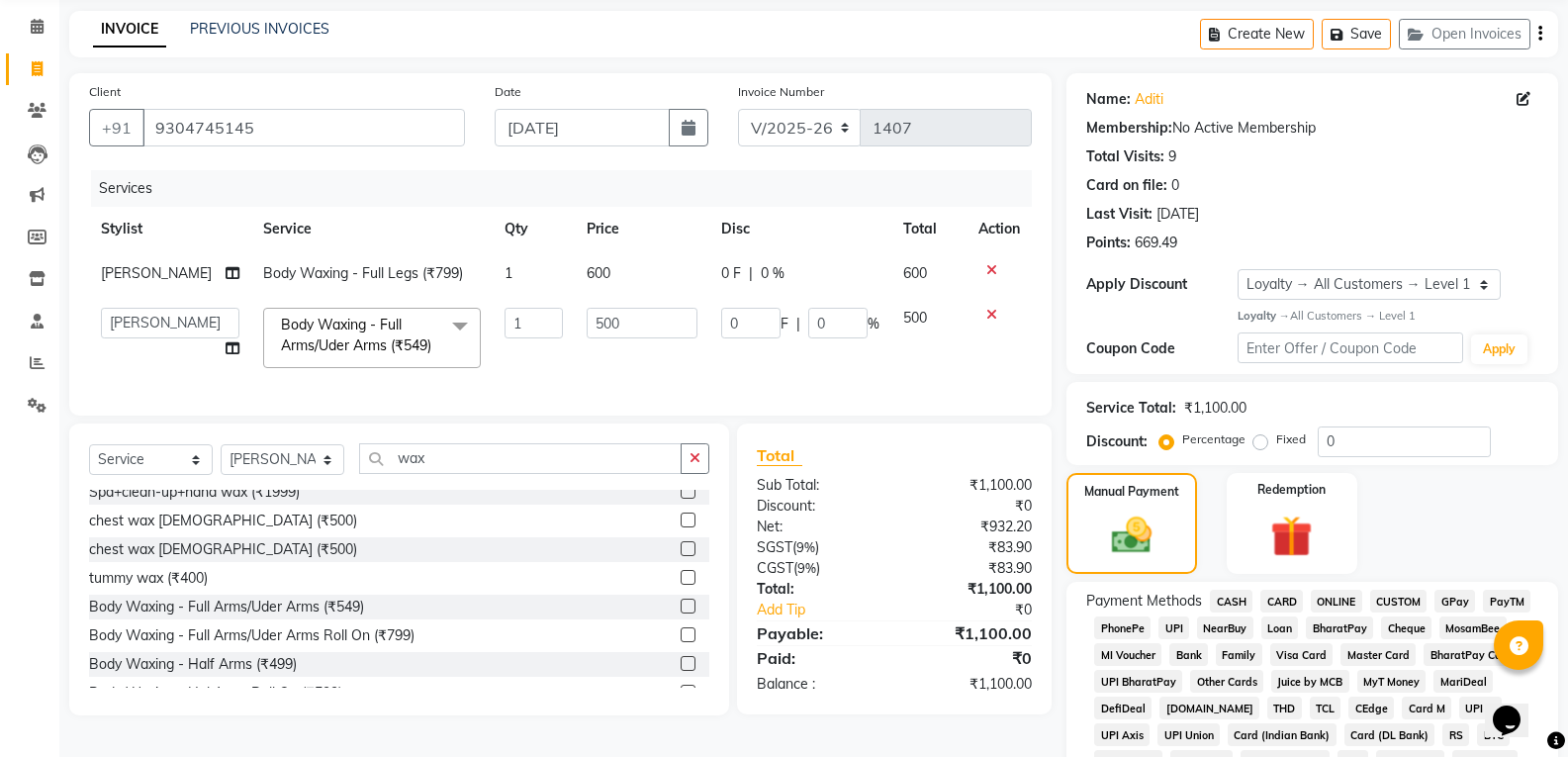
scroll to position [198, 0]
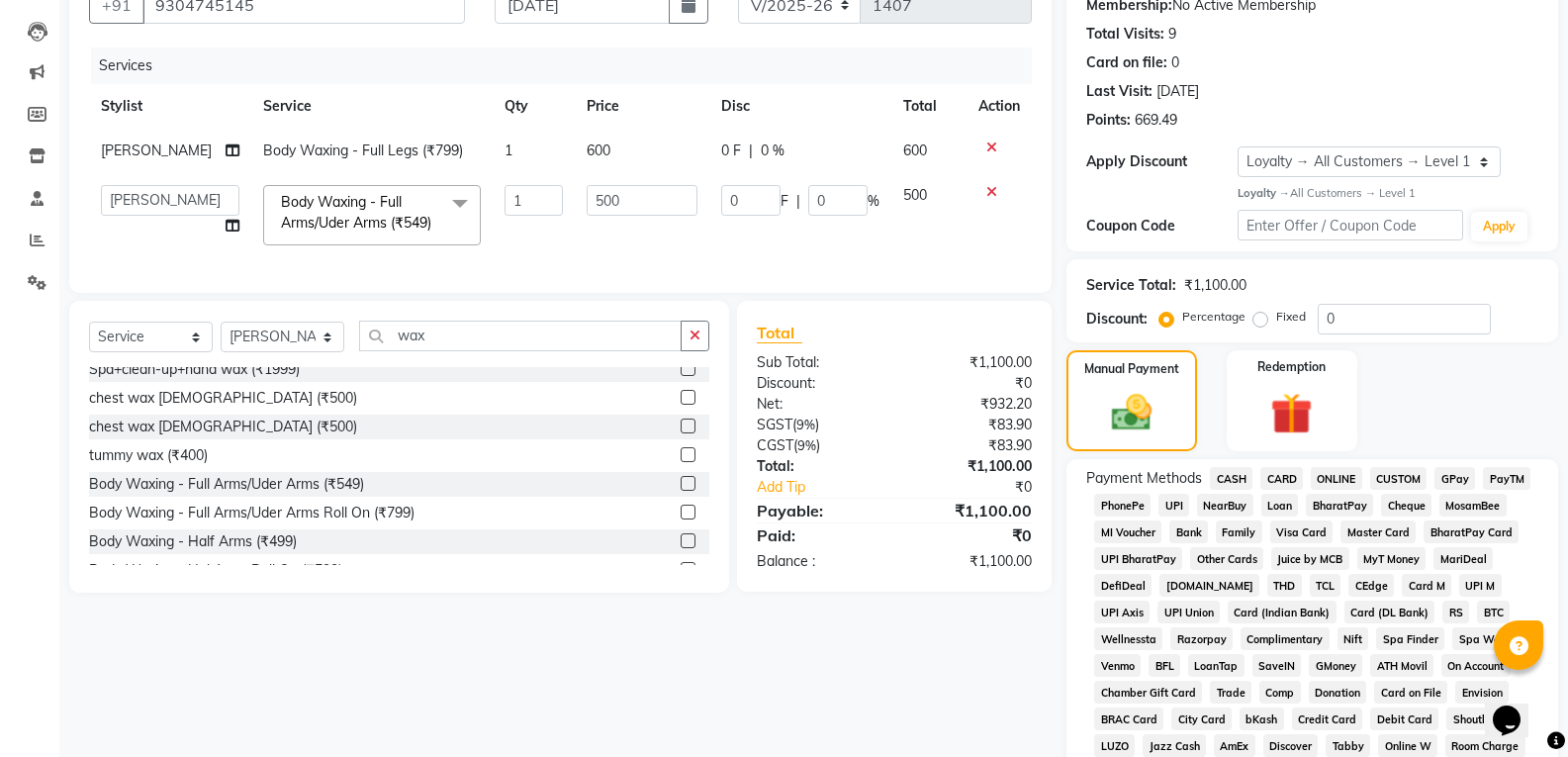
click at [1352, 475] on span "ONLINE" at bounding box center [1337, 478] width 52 height 23
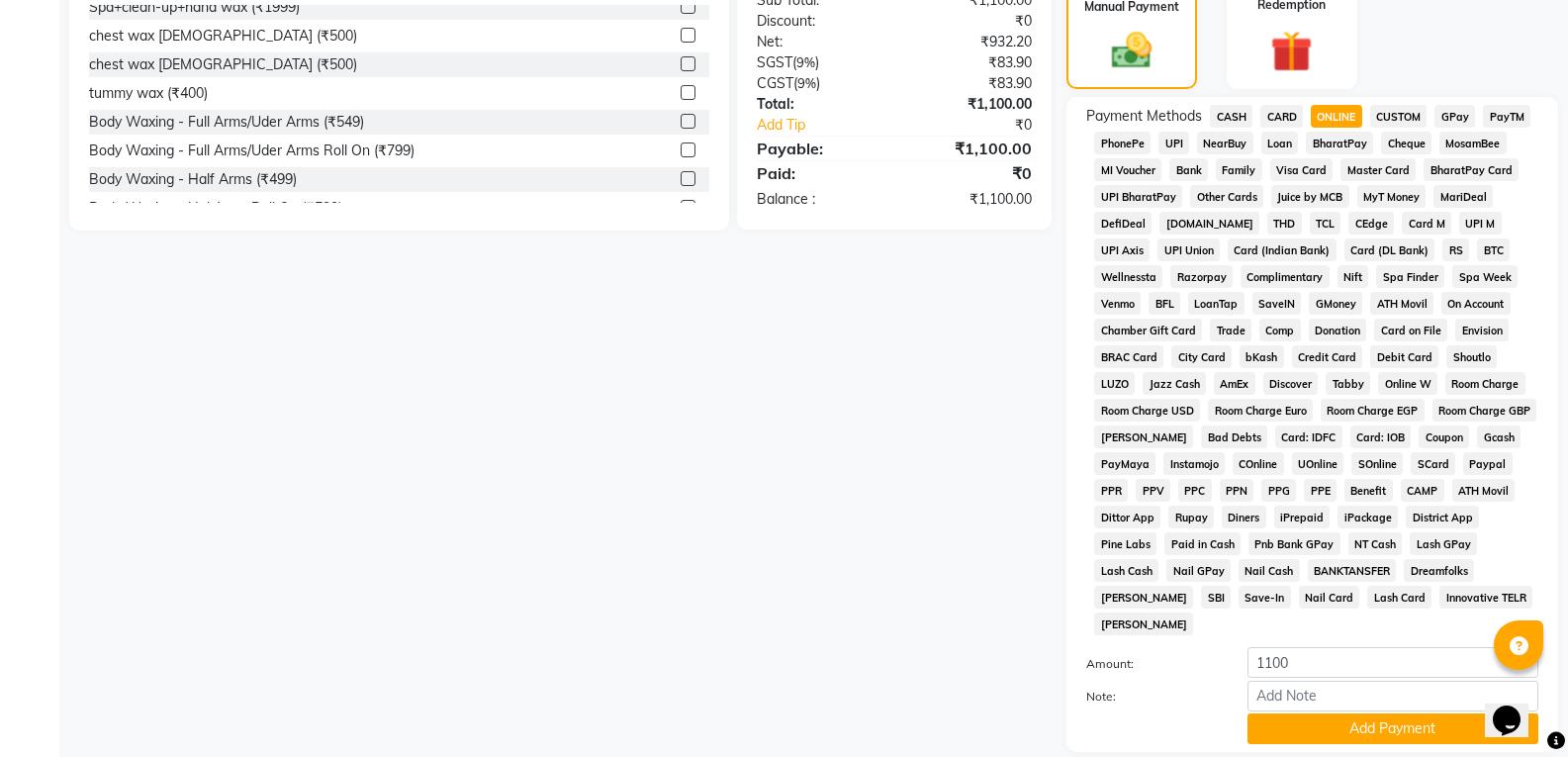
scroll to position [673, 0]
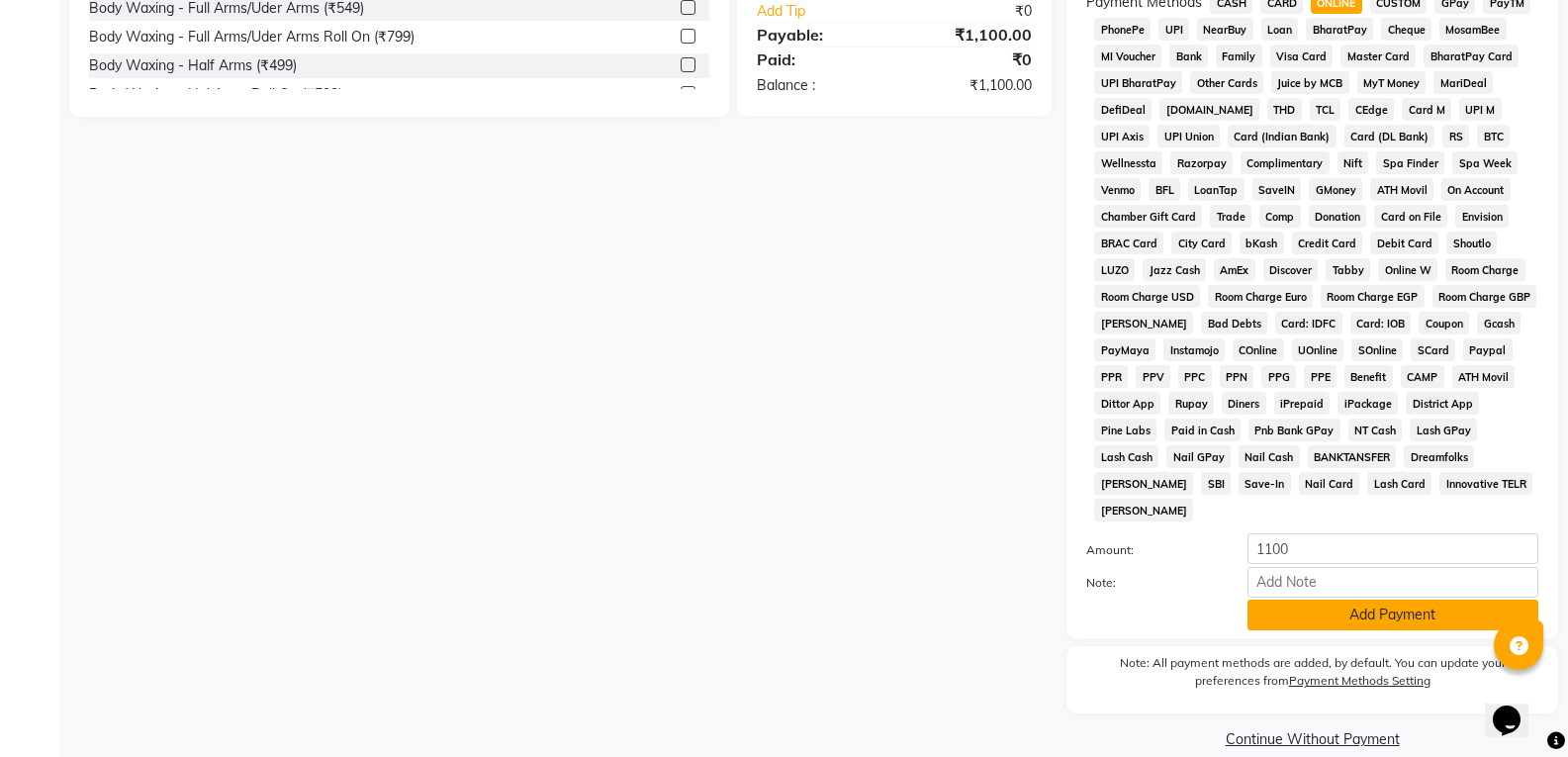
click at [1377, 600] on button "Add Payment" at bounding box center [1393, 615] width 291 height 31
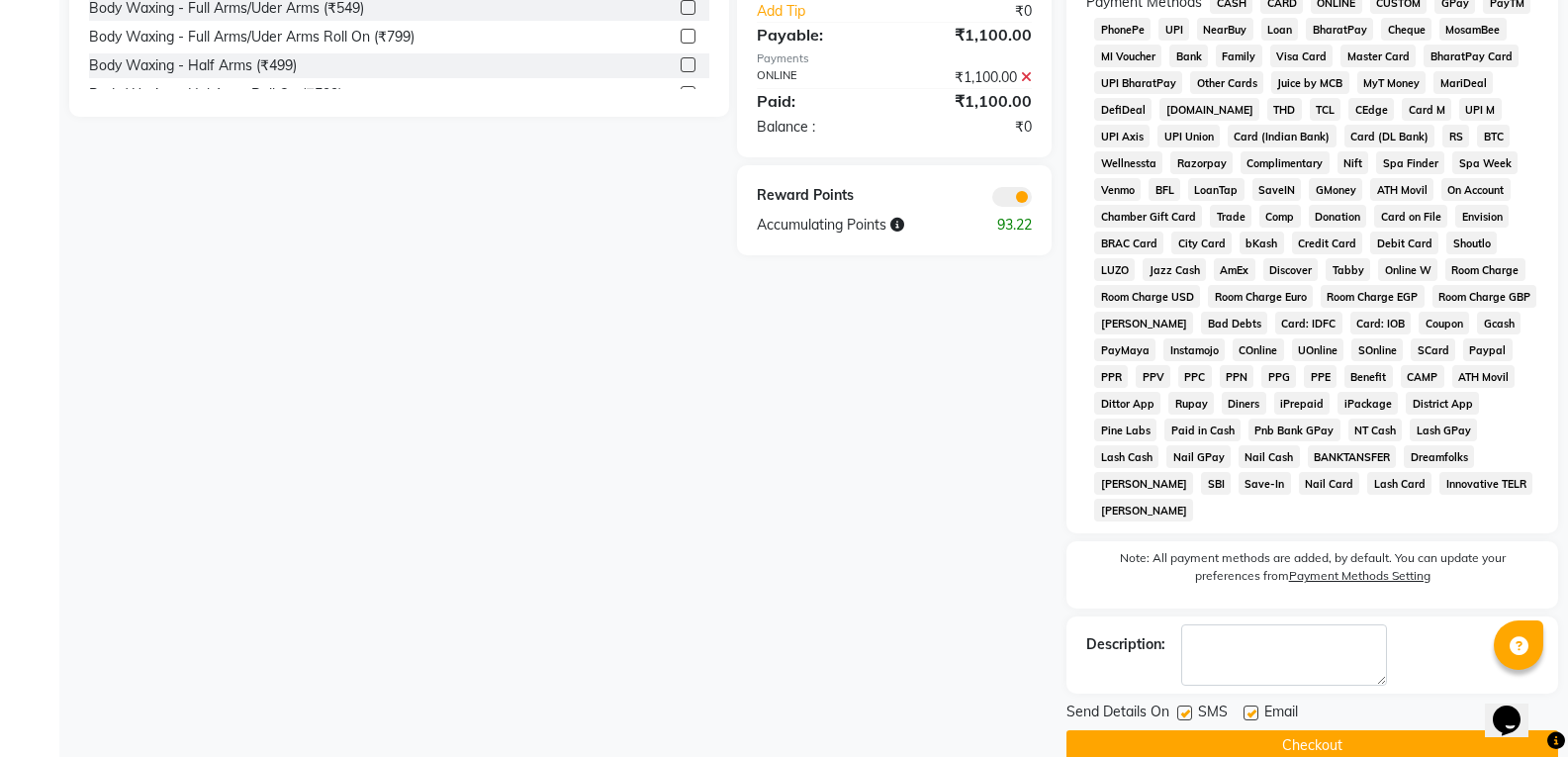
click at [1364, 730] on button "Checkout" at bounding box center [1313, 745] width 492 height 31
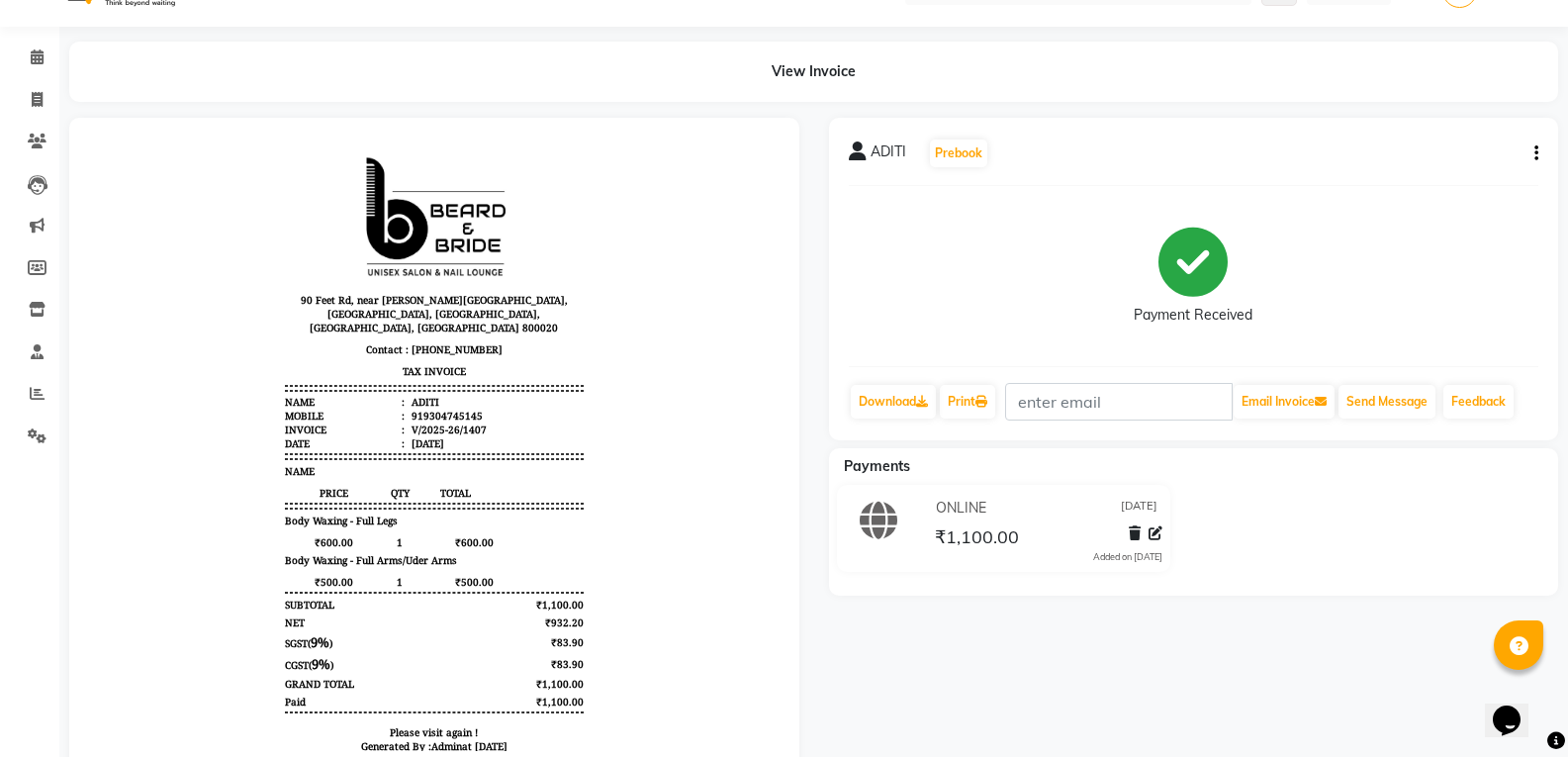
scroll to position [109, 0]
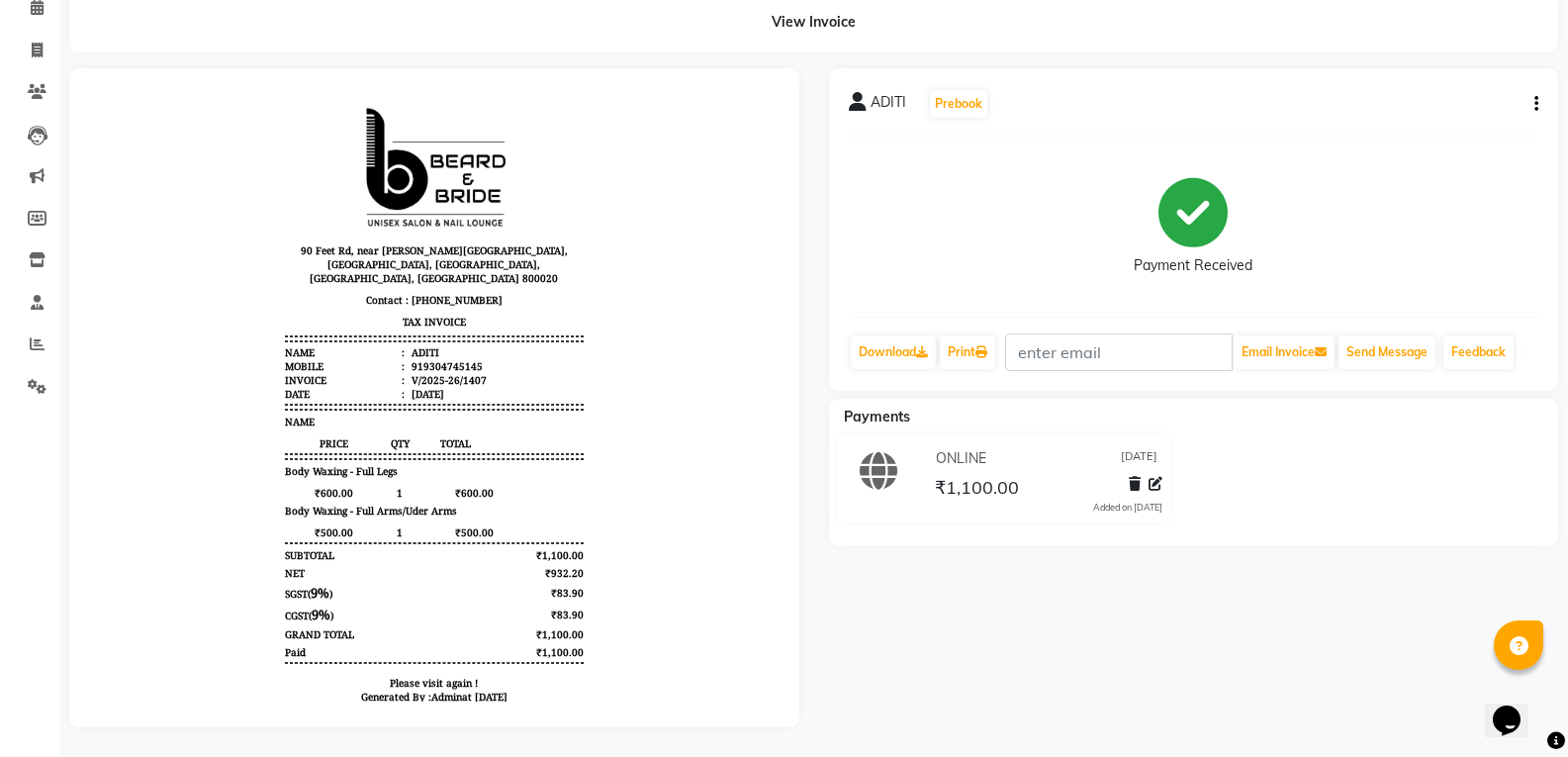
click at [1360, 186] on div "Payment Received" at bounding box center [1193, 226] width 690 height 148
